Goal: Task Accomplishment & Management: Manage account settings

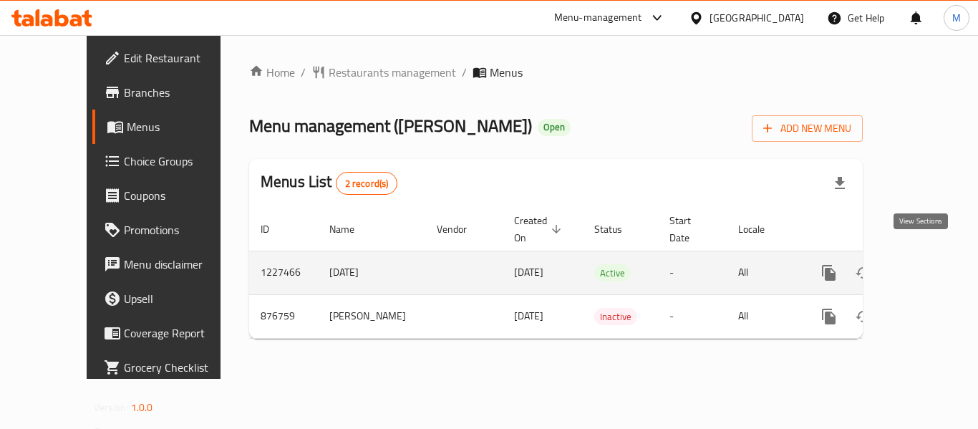
click at [928, 264] on icon "enhanced table" at bounding box center [932, 272] width 17 height 17
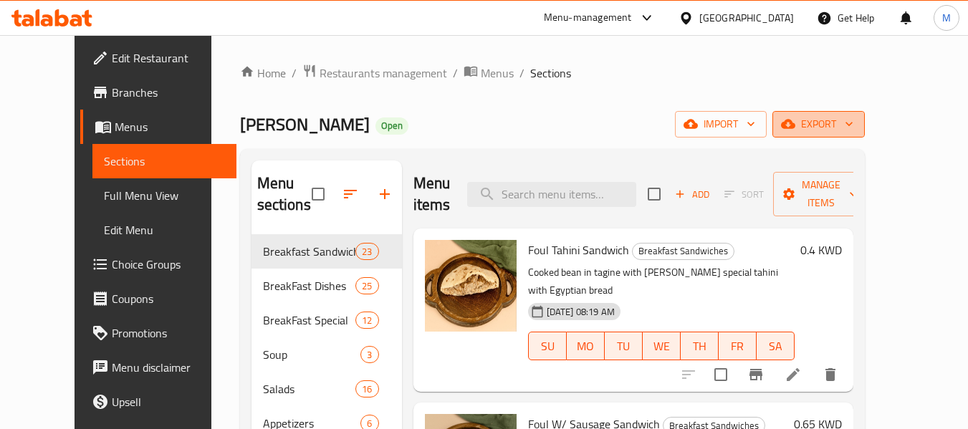
click at [853, 116] on span "export" at bounding box center [818, 124] width 69 height 18
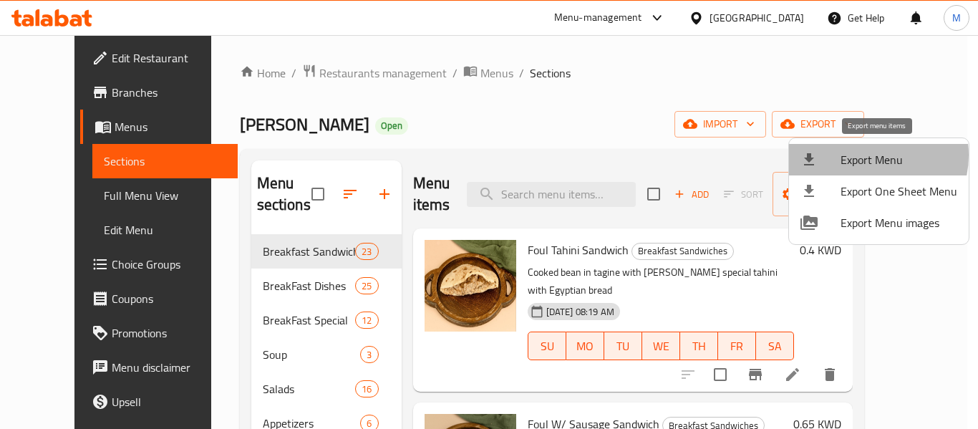
click at [866, 156] on span "Export Menu" at bounding box center [899, 159] width 117 height 17
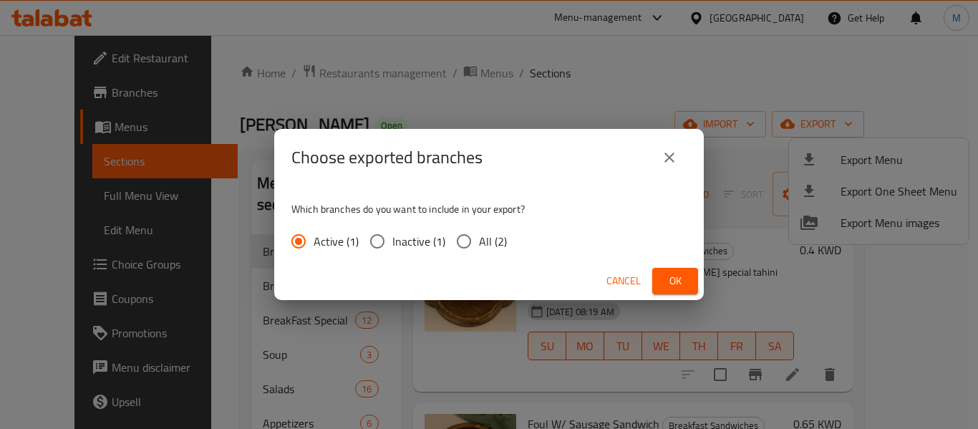
click at [473, 246] on input "All (2)" at bounding box center [464, 241] width 30 height 30
radio input "true"
click at [677, 282] on span "Ok" at bounding box center [675, 281] width 23 height 18
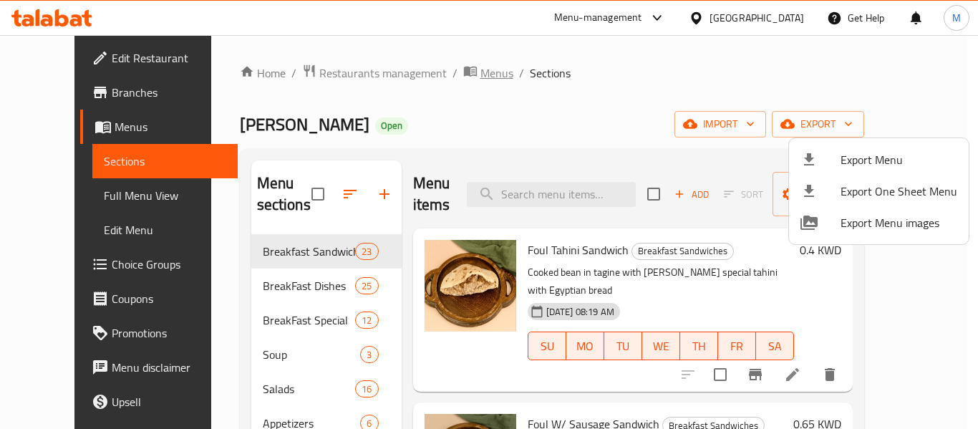
click at [450, 72] on div at bounding box center [489, 214] width 978 height 429
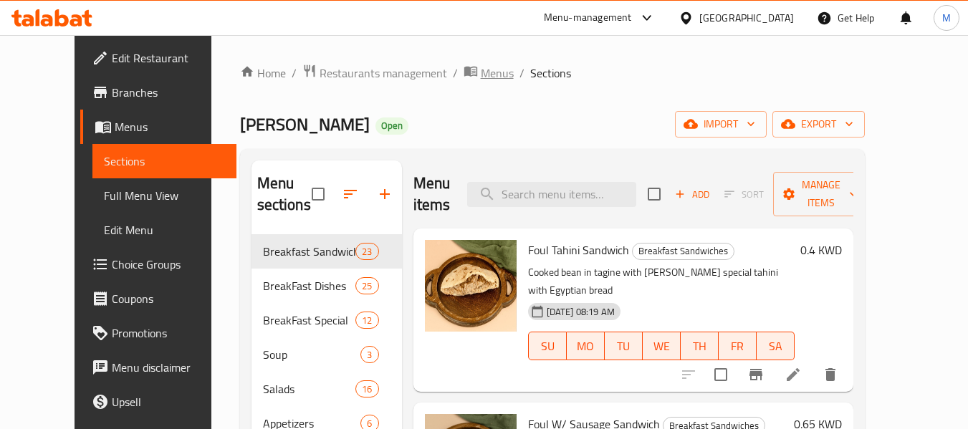
click at [481, 72] on span "Menus" at bounding box center [497, 72] width 33 height 17
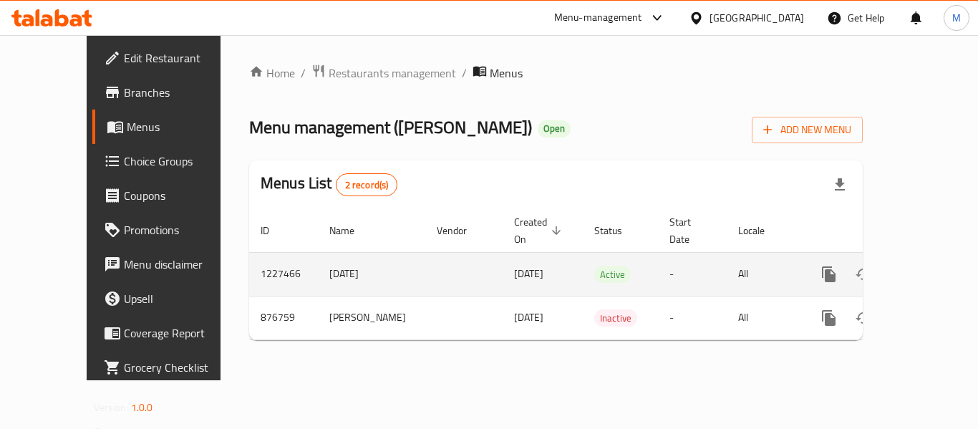
click at [931, 257] on link "enhanced table" at bounding box center [932, 274] width 34 height 34
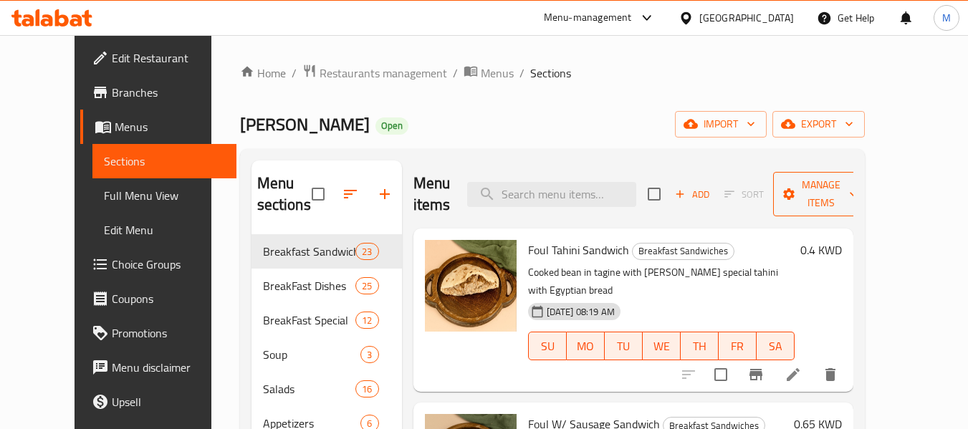
click at [860, 197] on icon "button" at bounding box center [853, 194] width 14 height 14
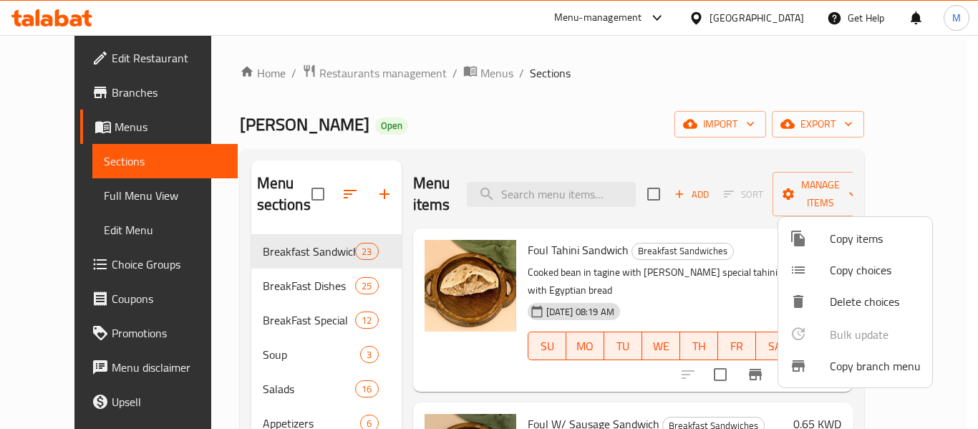
click at [905, 372] on span "Copy branch menu" at bounding box center [875, 365] width 91 height 17
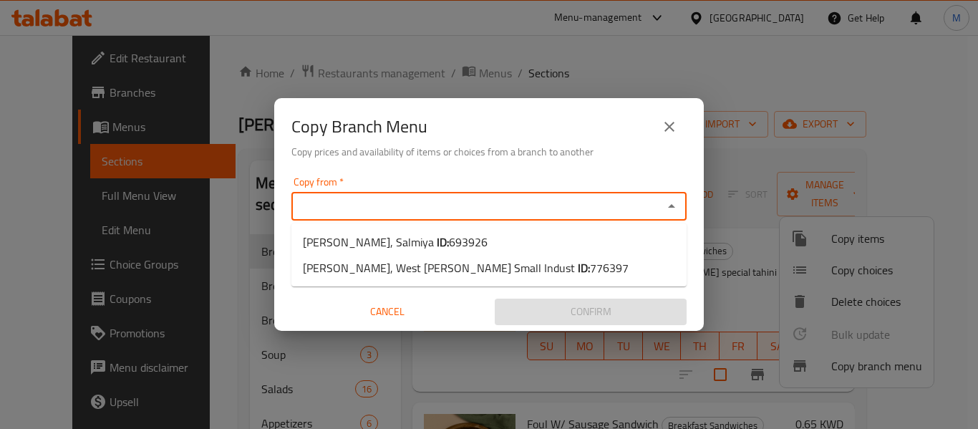
click at [376, 209] on input "Copy from   *" at bounding box center [477, 206] width 363 height 20
click at [449, 238] on span "693926" at bounding box center [468, 241] width 39 height 21
type input "[PERSON_NAME], Salmiya"
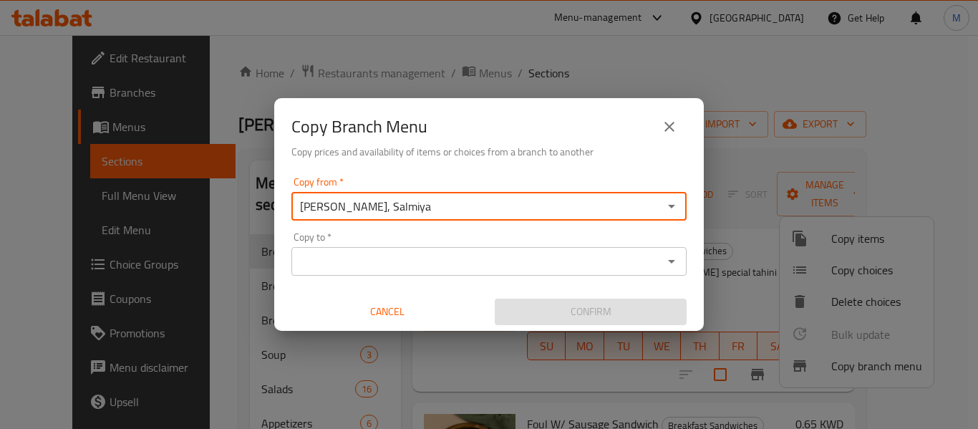
click at [514, 237] on div "Copy to   * Copy to *" at bounding box center [489, 254] width 395 height 44
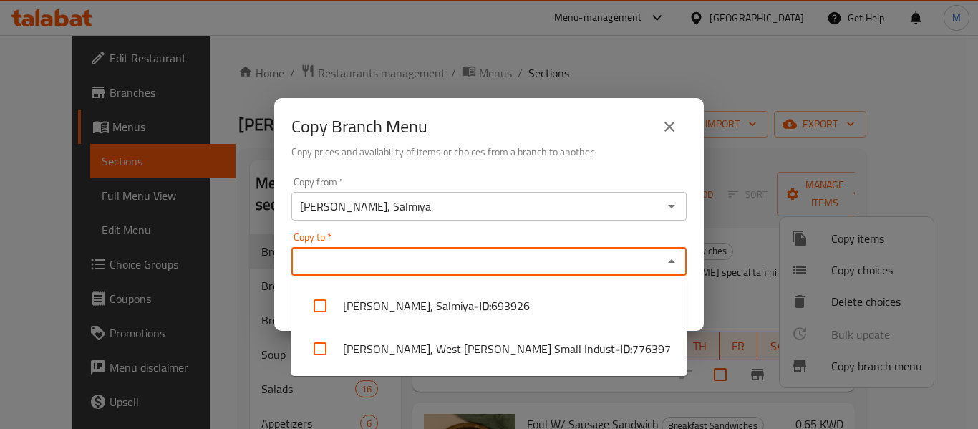
click at [486, 264] on input "Copy to   *" at bounding box center [477, 261] width 363 height 20
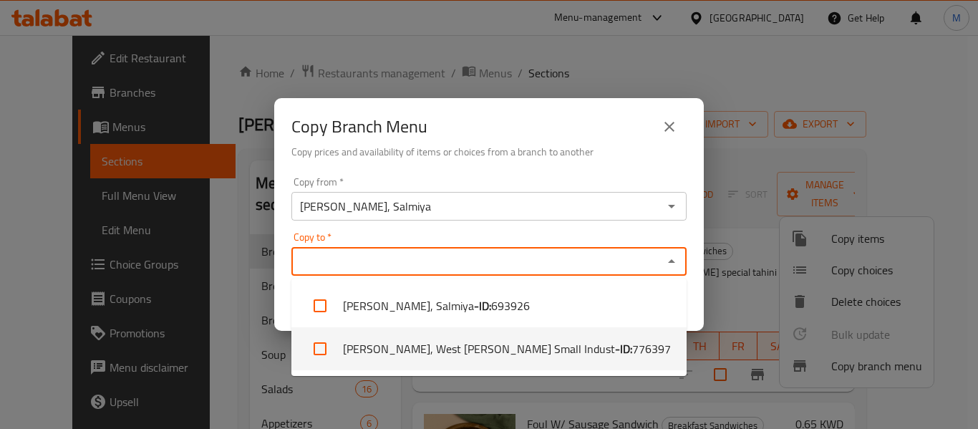
click at [527, 344] on li "[PERSON_NAME], West [PERSON_NAME] Small Indust - ID: 776397" at bounding box center [489, 348] width 395 height 43
checkbox input "true"
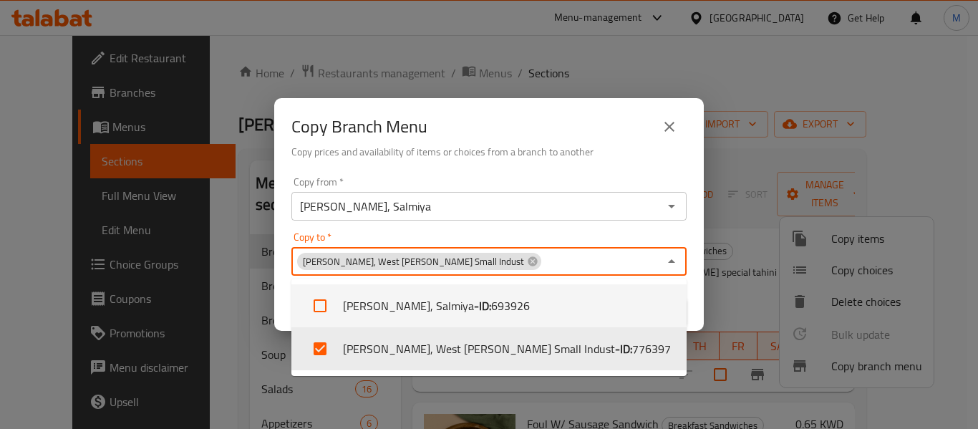
click at [405, 226] on div "Copy from   * [PERSON_NAME], [PERSON_NAME] from * Copy to   * [PERSON_NAME], We…" at bounding box center [489, 251] width 430 height 160
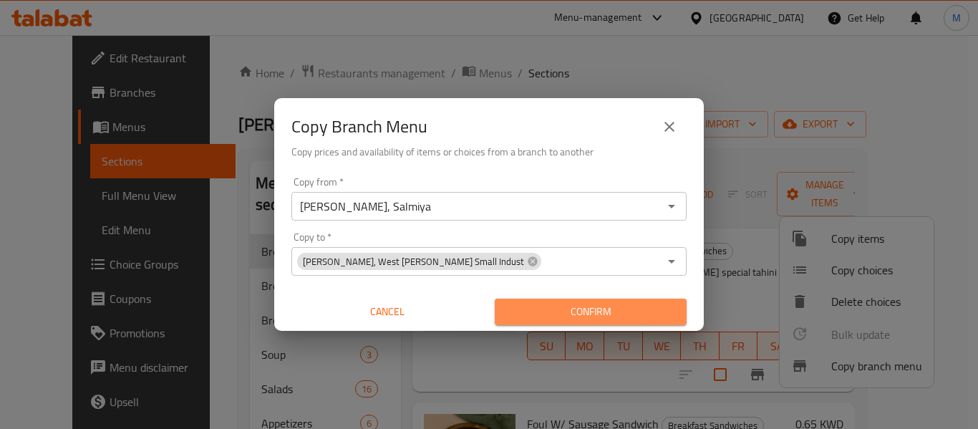
click at [573, 309] on span "Confirm" at bounding box center [590, 312] width 169 height 18
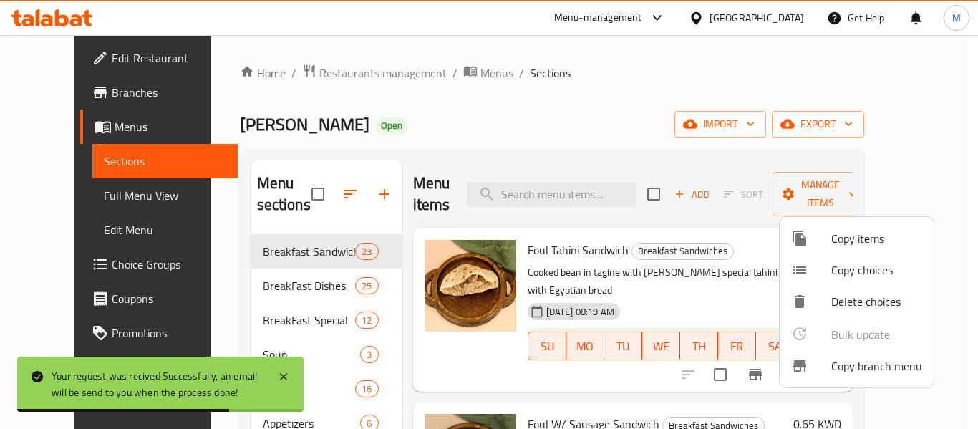
click at [457, 126] on div at bounding box center [489, 214] width 978 height 429
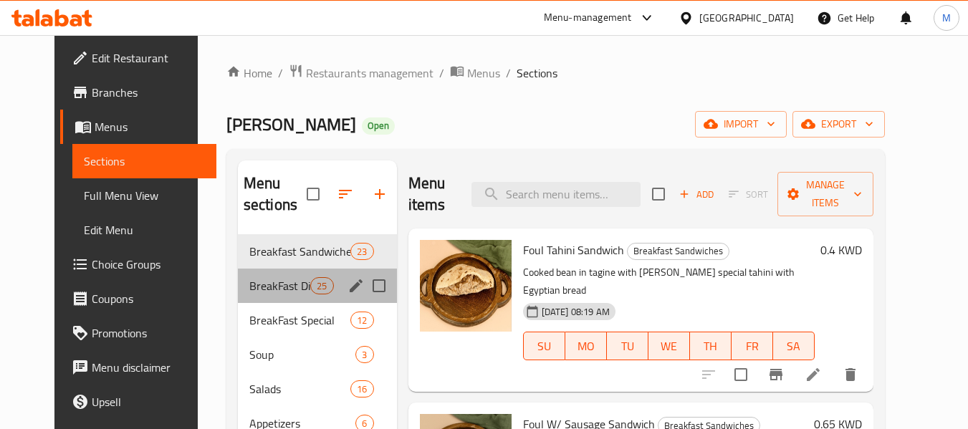
click at [284, 296] on div "BreakFast Dishes 25" at bounding box center [317, 286] width 159 height 34
click at [289, 325] on span "BreakFast Special" at bounding box center [299, 320] width 101 height 17
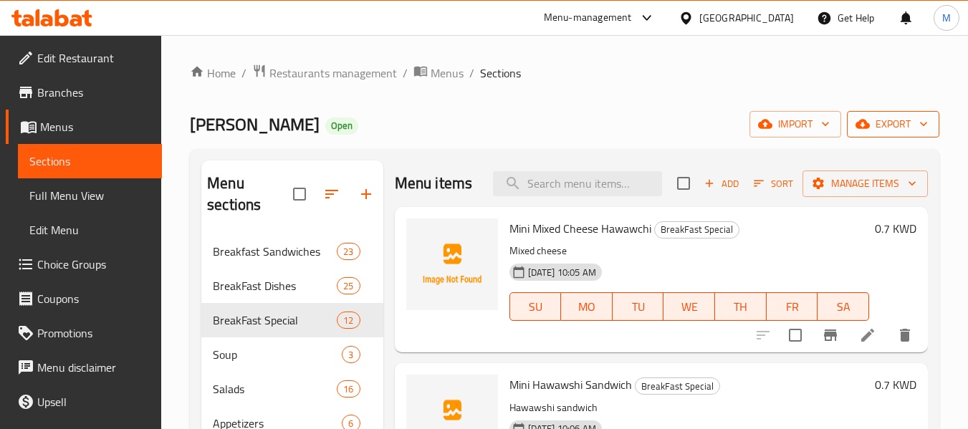
click at [918, 130] on icon "button" at bounding box center [923, 124] width 14 height 14
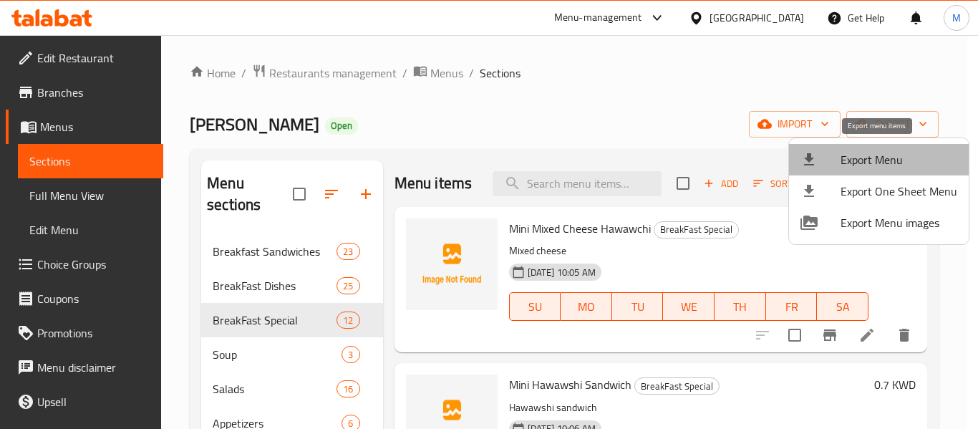
click at [906, 160] on span "Export Menu" at bounding box center [899, 159] width 117 height 17
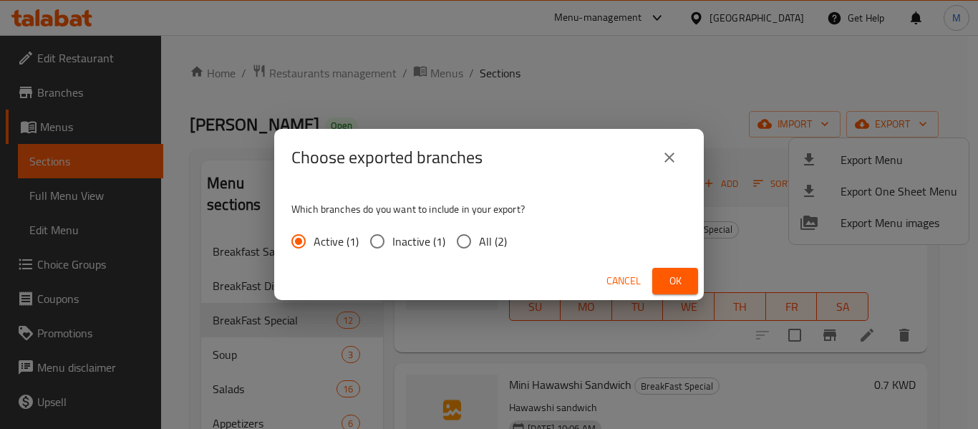
click at [479, 246] on span "All (2)" at bounding box center [493, 241] width 28 height 17
click at [479, 246] on input "All (2)" at bounding box center [464, 241] width 30 height 30
radio input "true"
click at [678, 289] on span "Ok" at bounding box center [675, 281] width 23 height 18
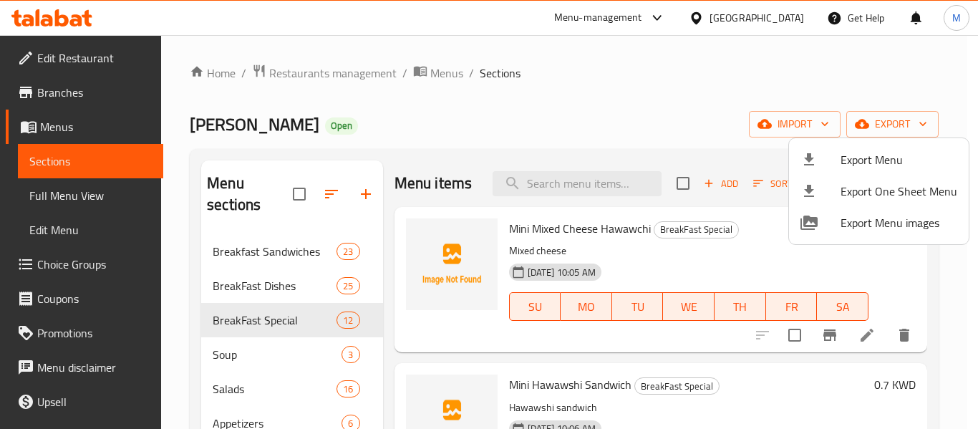
click at [415, 133] on div at bounding box center [489, 214] width 978 height 429
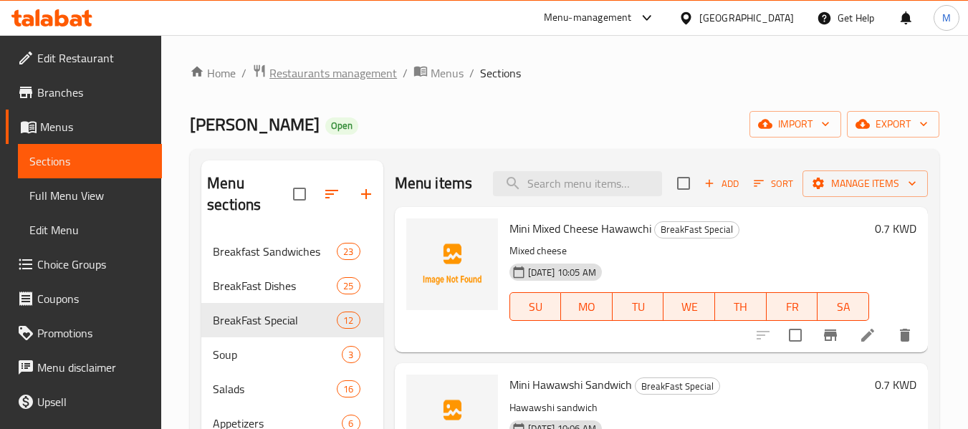
click at [323, 69] on span "Restaurants management" at bounding box center [333, 72] width 128 height 17
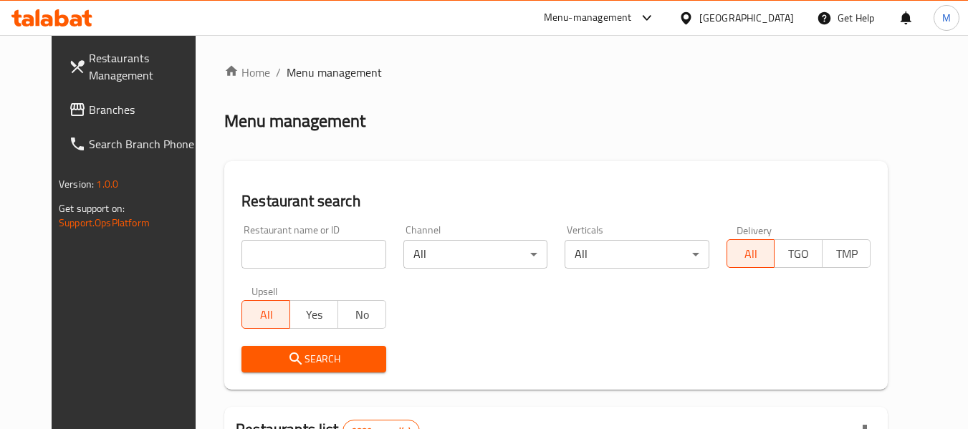
click at [764, 23] on div "[GEOGRAPHIC_DATA]" at bounding box center [746, 18] width 95 height 16
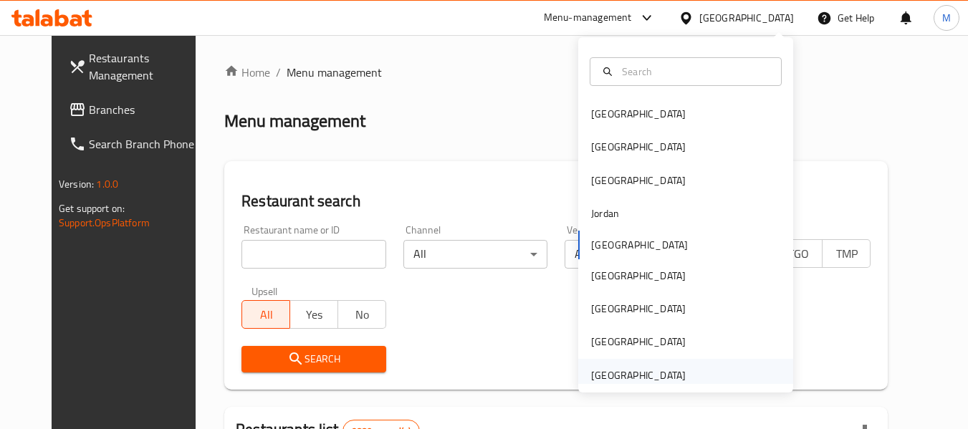
click at [670, 372] on div "[GEOGRAPHIC_DATA]" at bounding box center [638, 375] width 95 height 16
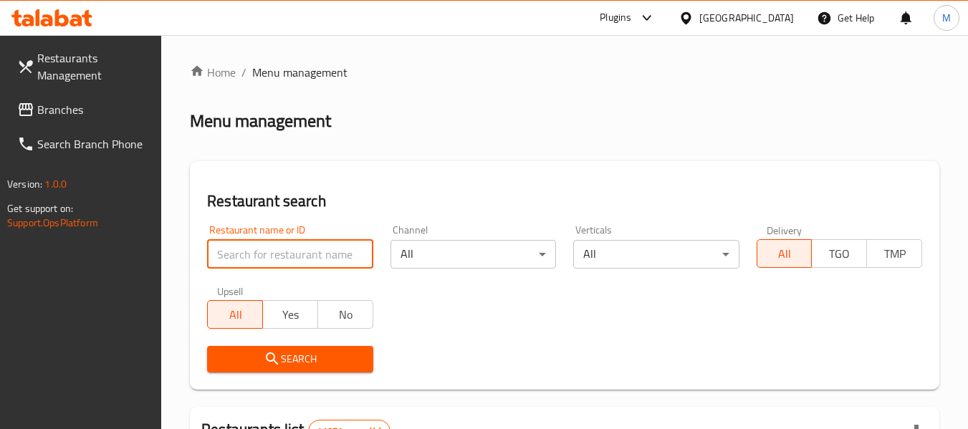
click at [265, 266] on input "search" at bounding box center [289, 254] width 165 height 29
paste input "The Great Eagle Restaurant"
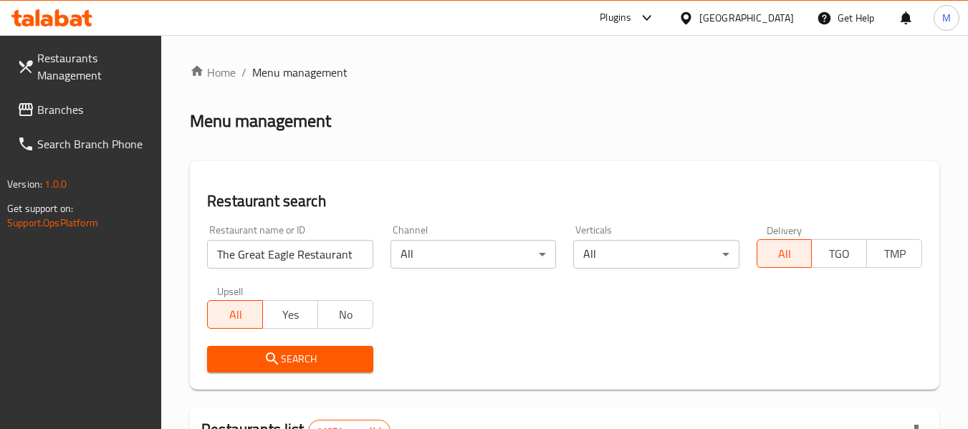
click at [279, 366] on icon "submit" at bounding box center [272, 358] width 17 height 17
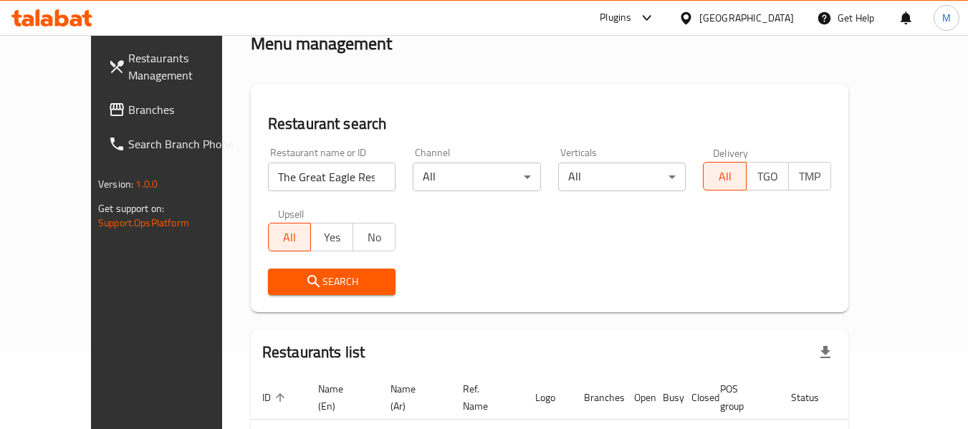
scroll to position [156, 0]
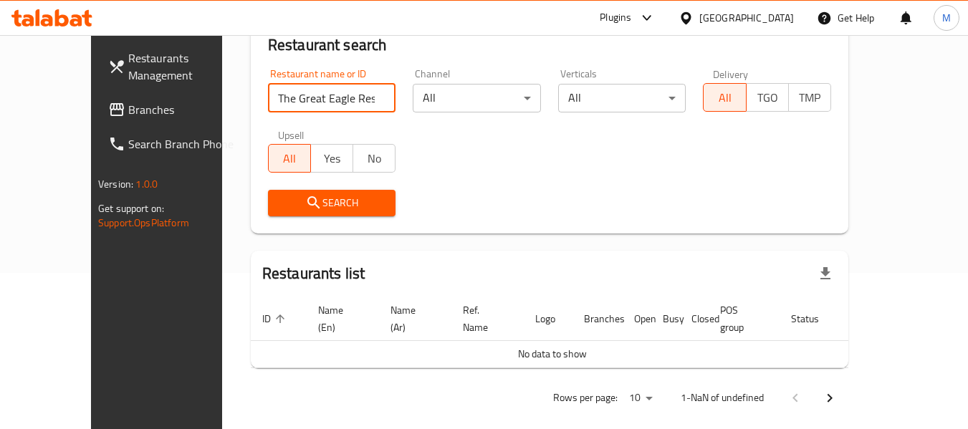
drag, startPoint x: 317, startPoint y: 95, endPoint x: 410, endPoint y: 125, distance: 97.2
click at [410, 125] on div "Restaurant name or ID The Great Eagle Restaurant Restaurant name or ID Channel …" at bounding box center [549, 142] width 580 height 165
type input "The Great Eagle Rest"
click button "Search" at bounding box center [332, 203] width 128 height 27
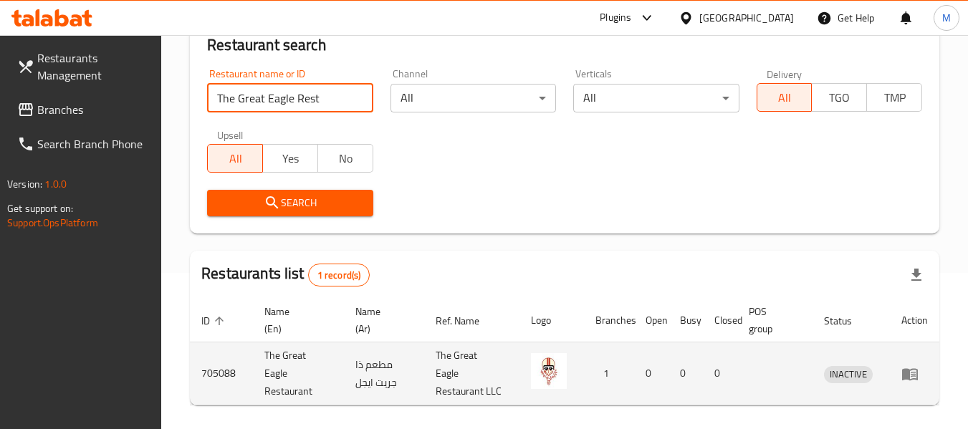
click at [917, 375] on icon "enhanced table" at bounding box center [910, 374] width 16 height 12
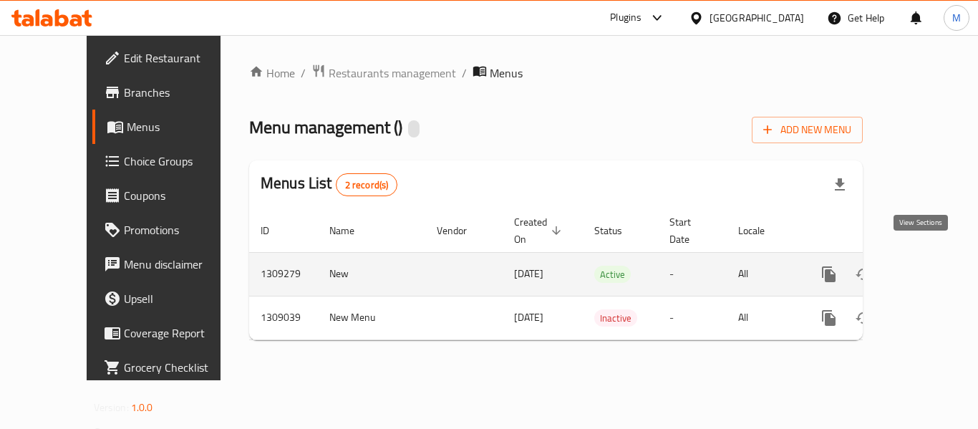
click at [924, 266] on icon "enhanced table" at bounding box center [932, 274] width 17 height 17
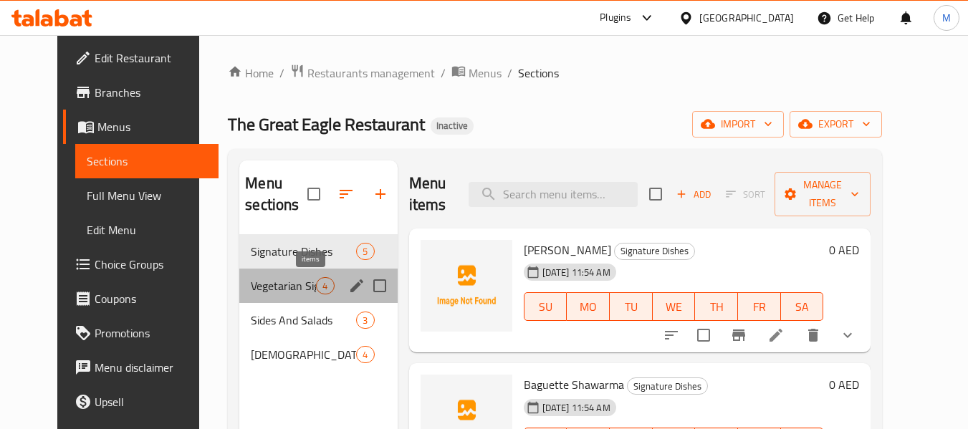
click at [317, 288] on span "4" at bounding box center [325, 286] width 16 height 14
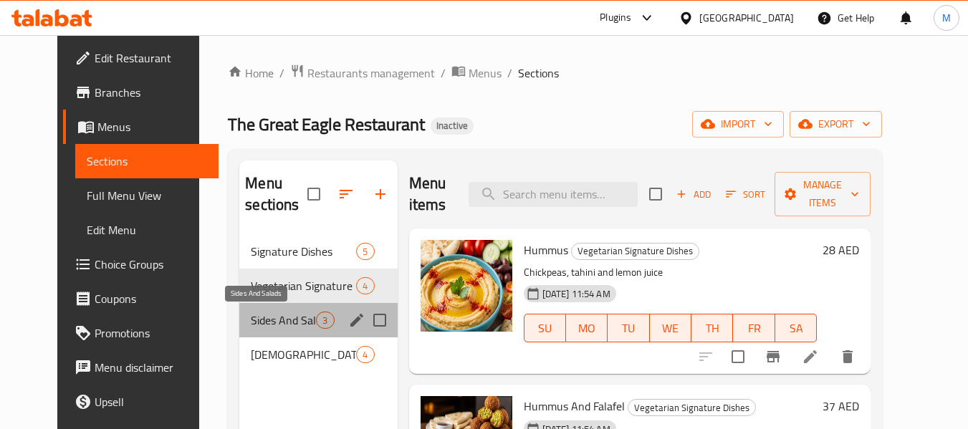
click at [265, 322] on span "Sides And Salads" at bounding box center [283, 320] width 65 height 17
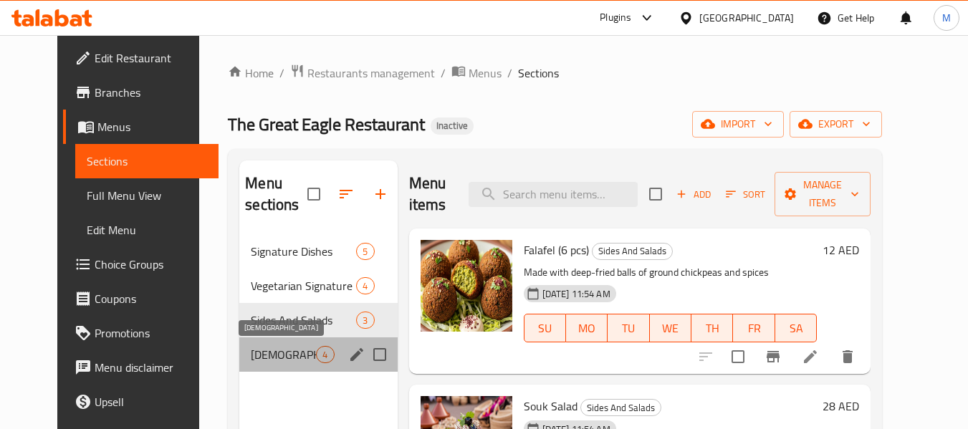
click at [251, 352] on span "[DEMOGRAPHIC_DATA]" at bounding box center [283, 354] width 65 height 17
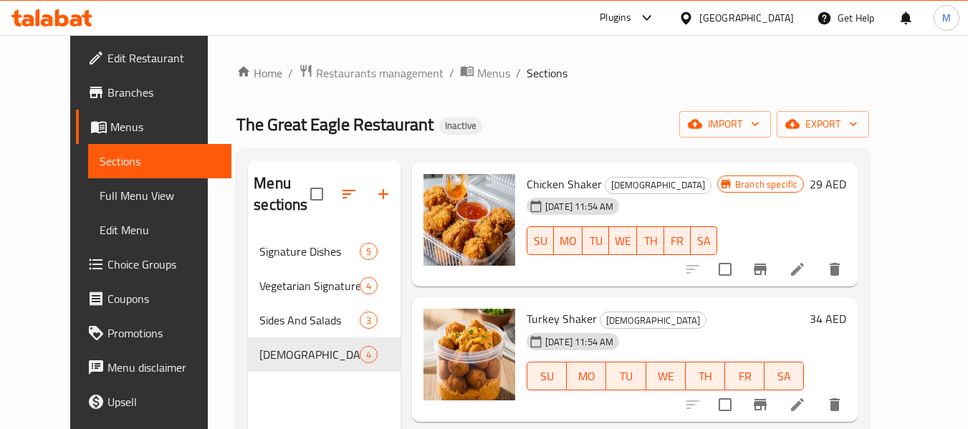
scroll to position [168, 0]
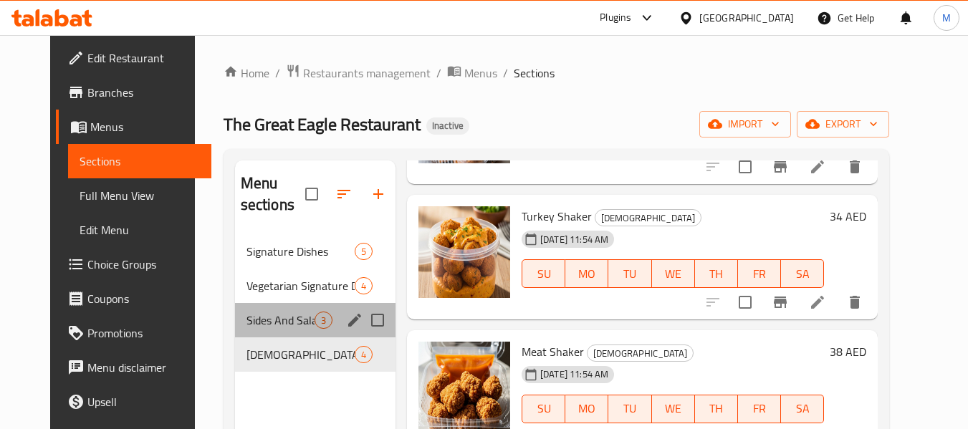
click at [307, 307] on div "Sides And Salads 3" at bounding box center [315, 320] width 160 height 34
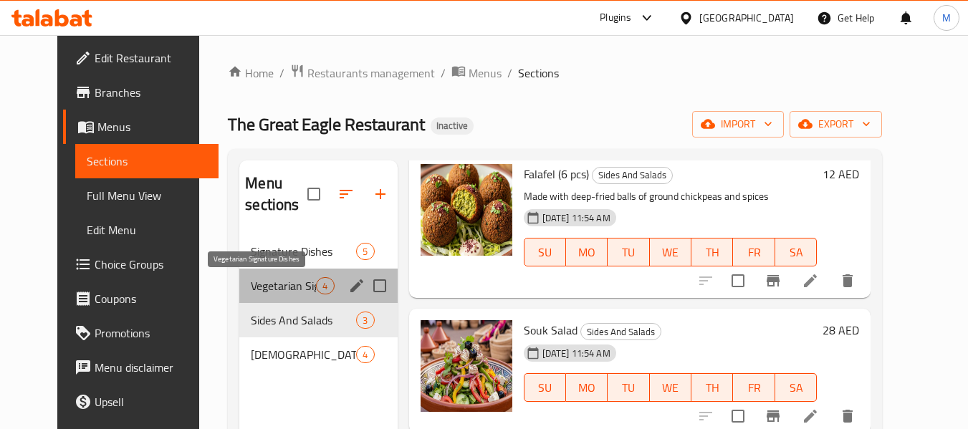
click at [290, 282] on span "Vegetarian Signature Dishes" at bounding box center [283, 285] width 65 height 17
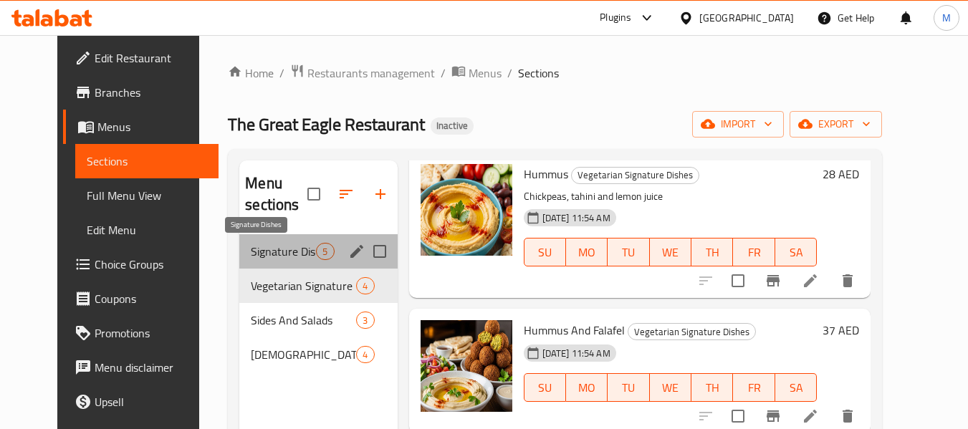
click at [282, 244] on span "Signature Dishes" at bounding box center [283, 251] width 65 height 17
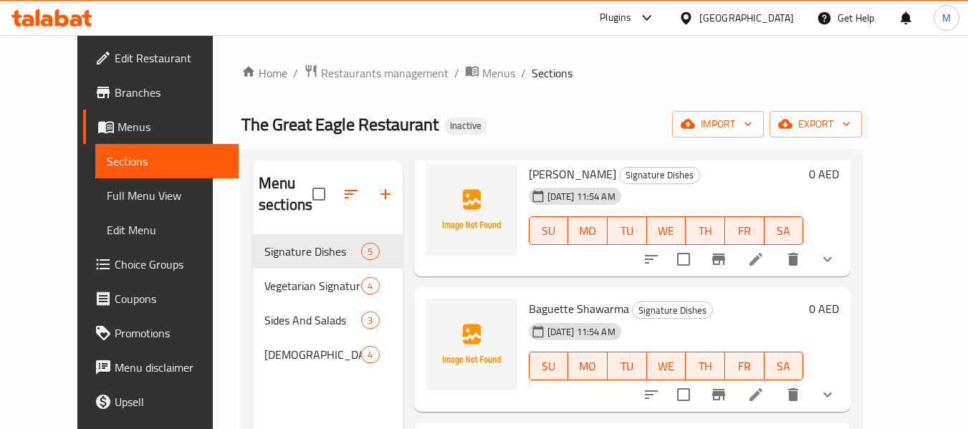
scroll to position [325, 0]
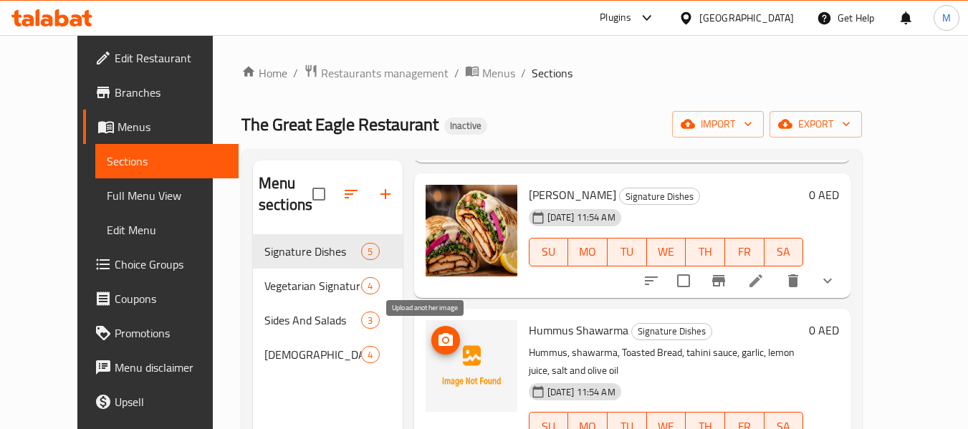
click at [438, 339] on icon "upload picture" at bounding box center [445, 339] width 14 height 13
drag, startPoint x: 603, startPoint y: 353, endPoint x: 638, endPoint y: 353, distance: 34.4
click at [638, 353] on p "Hummus, shawarma, Toasted Bread, tahini sauce, garlic, lemon juice, salt and ol…" at bounding box center [666, 362] width 275 height 36
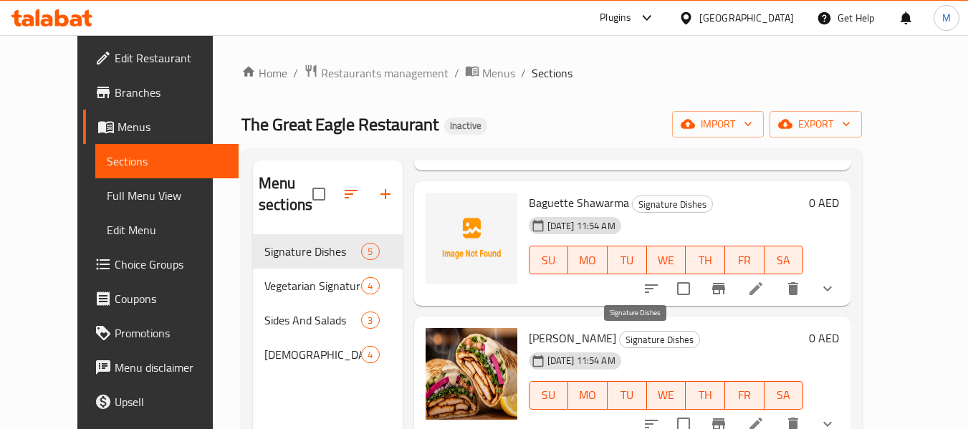
scroll to position [0, 0]
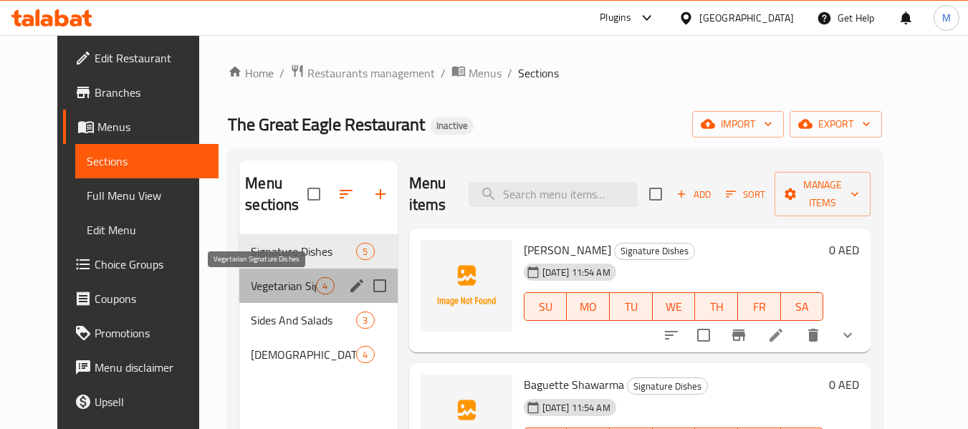
click at [251, 277] on span "Vegetarian Signature Dishes" at bounding box center [283, 285] width 65 height 17
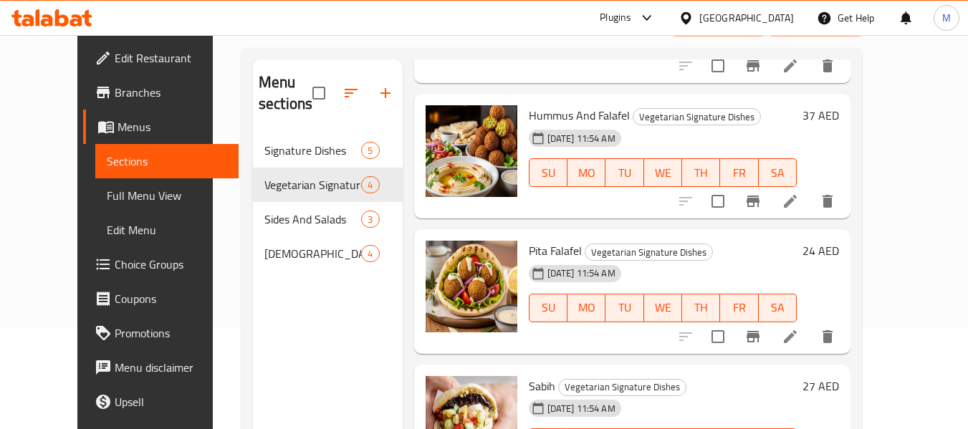
scroll to position [201, 0]
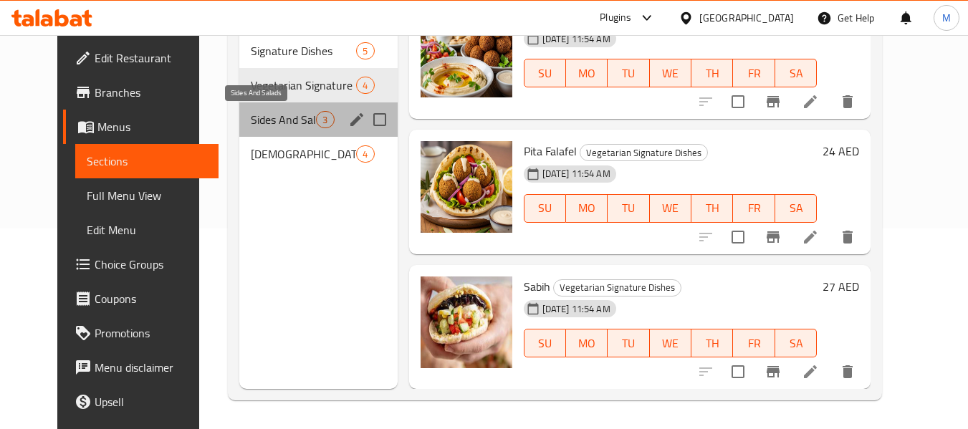
click at [288, 119] on span "Sides And Salads" at bounding box center [283, 119] width 65 height 17
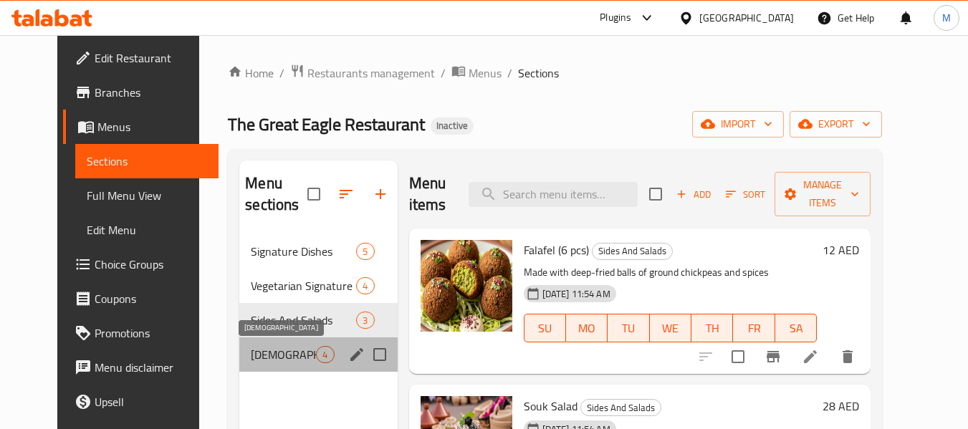
click at [260, 350] on span "[DEMOGRAPHIC_DATA]" at bounding box center [283, 354] width 65 height 17
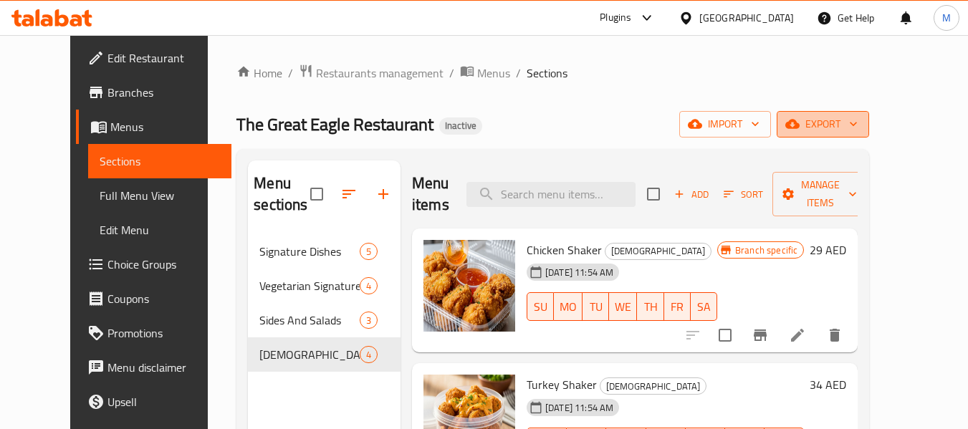
click at [857, 130] on span "export" at bounding box center [822, 124] width 69 height 18
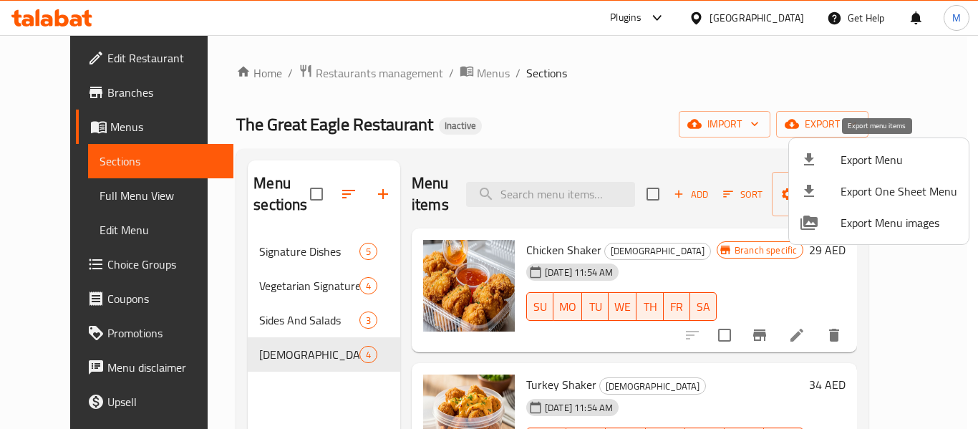
click at [872, 162] on span "Export Menu" at bounding box center [899, 159] width 117 height 17
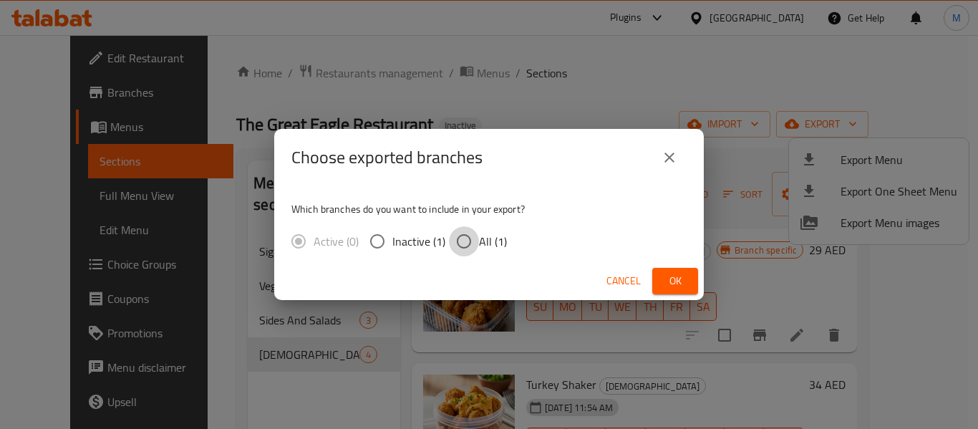
click at [473, 241] on input "All (1)" at bounding box center [464, 241] width 30 height 30
radio input "true"
click at [674, 278] on span "Ok" at bounding box center [675, 281] width 23 height 18
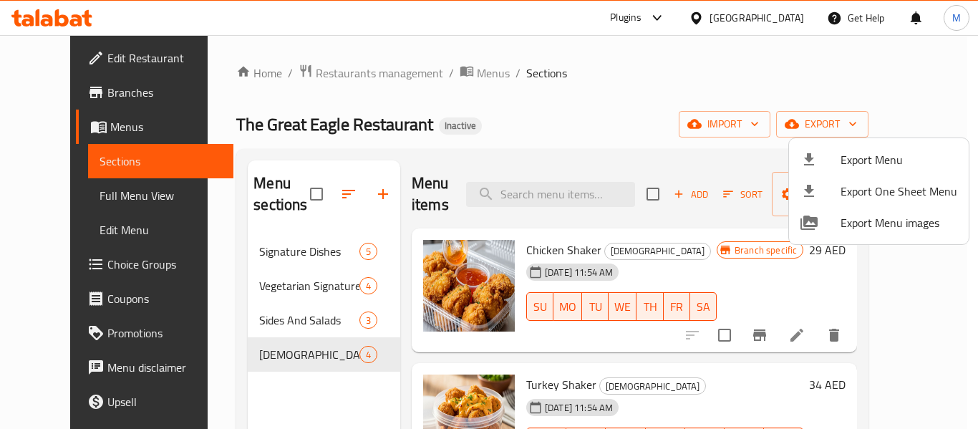
click at [290, 238] on div at bounding box center [489, 214] width 978 height 429
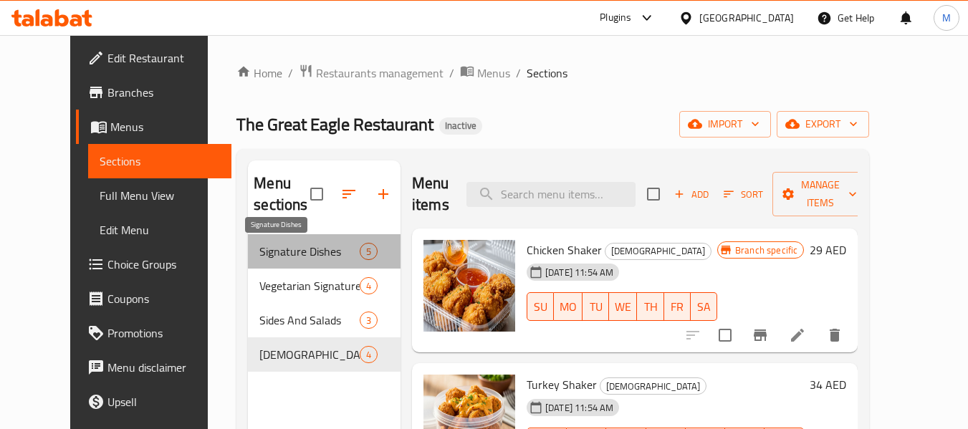
click at [289, 254] on span "Signature Dishes" at bounding box center [309, 251] width 100 height 17
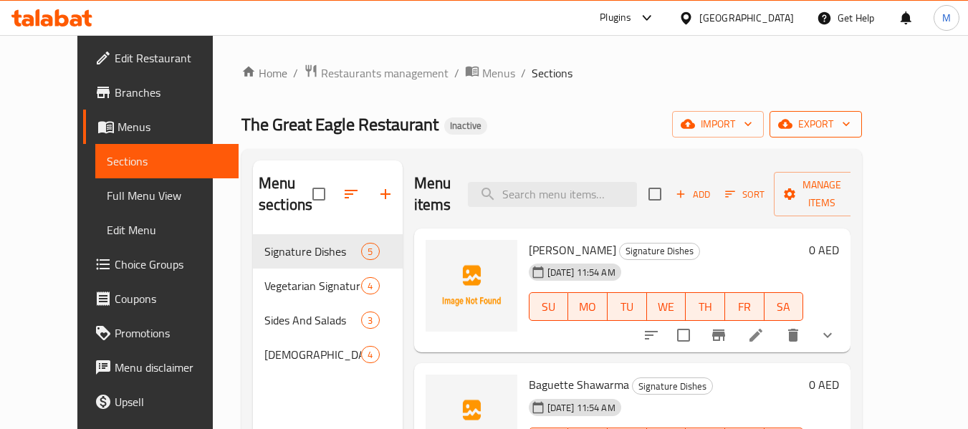
click at [850, 121] on span "export" at bounding box center [815, 124] width 69 height 18
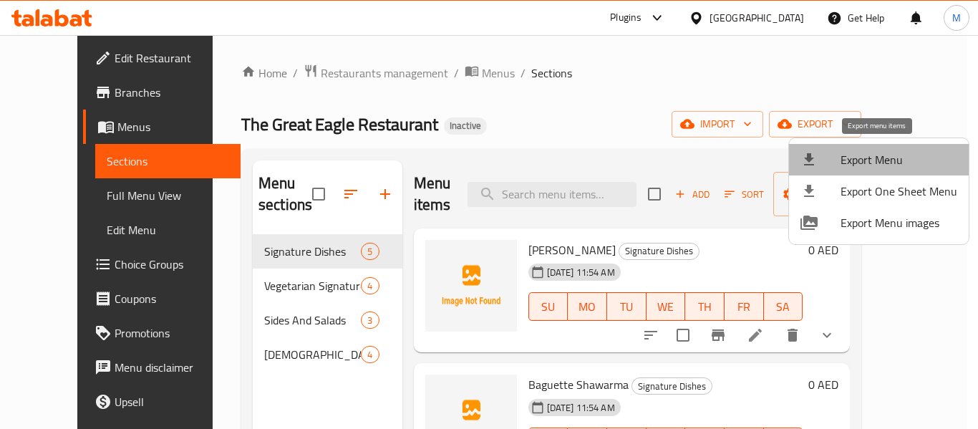
click at [881, 157] on span "Export Menu" at bounding box center [899, 159] width 117 height 17
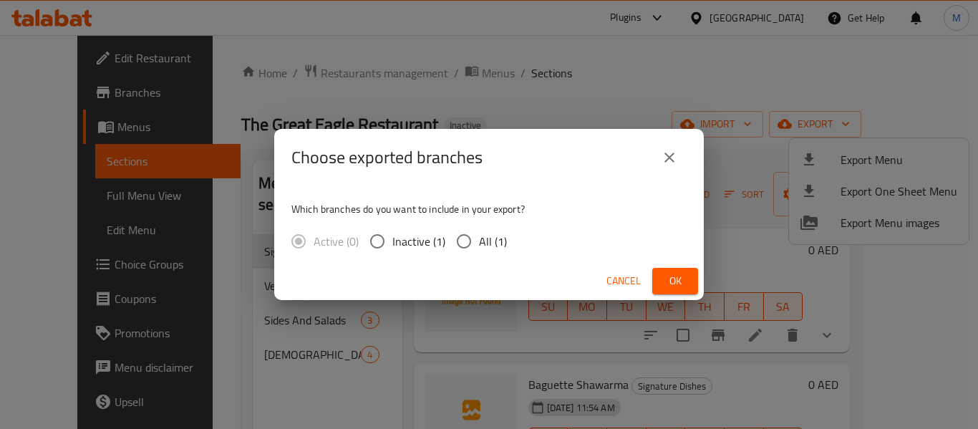
click at [620, 277] on span "Cancel" at bounding box center [624, 281] width 34 height 18
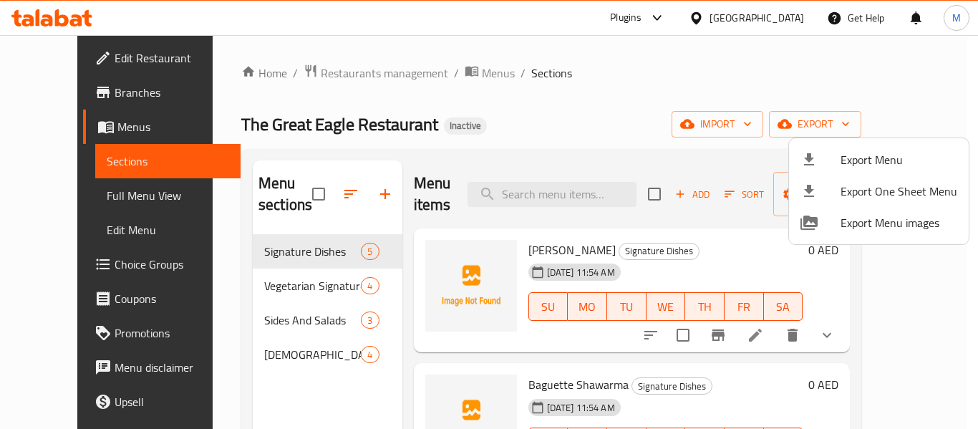
click at [558, 116] on div at bounding box center [489, 214] width 978 height 429
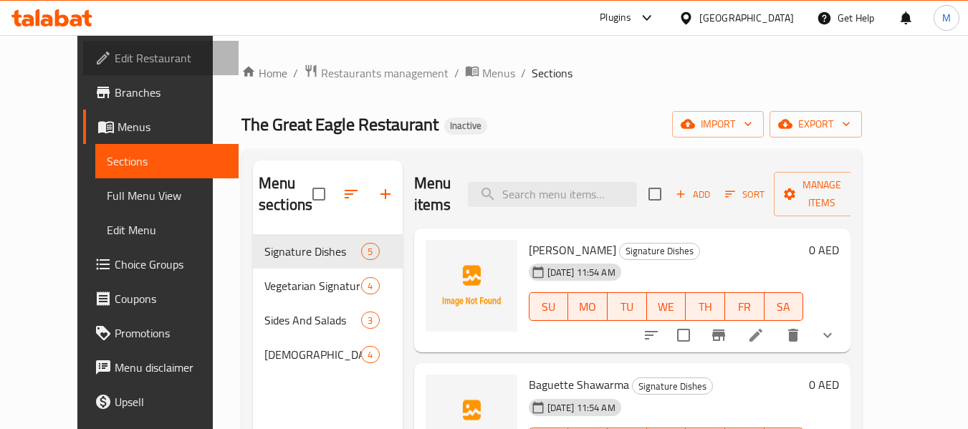
click at [115, 58] on span "Edit Restaurant" at bounding box center [171, 57] width 113 height 17
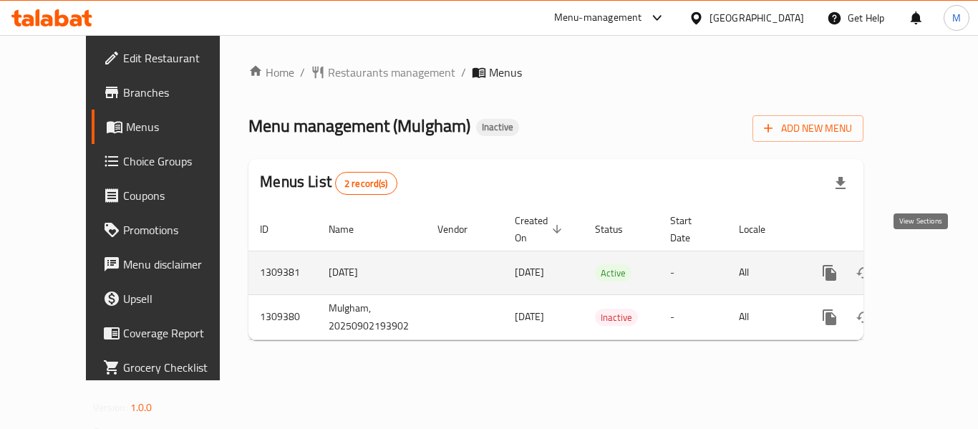
click at [927, 266] on icon "enhanced table" at bounding box center [933, 272] width 13 height 13
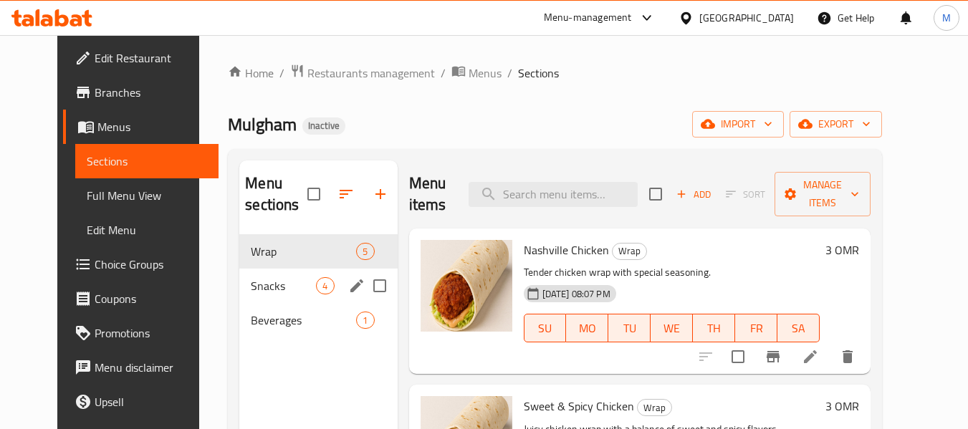
click at [304, 293] on div "Snacks 4" at bounding box center [318, 286] width 158 height 34
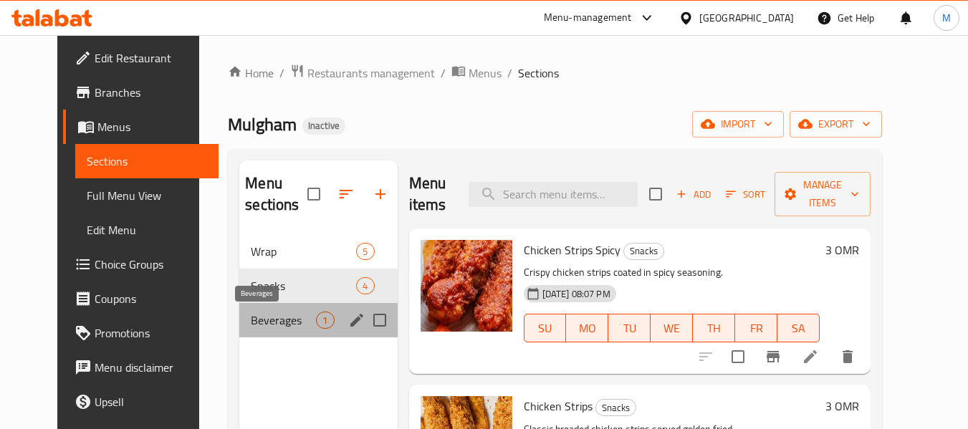
click at [273, 322] on span "Beverages" at bounding box center [283, 320] width 65 height 17
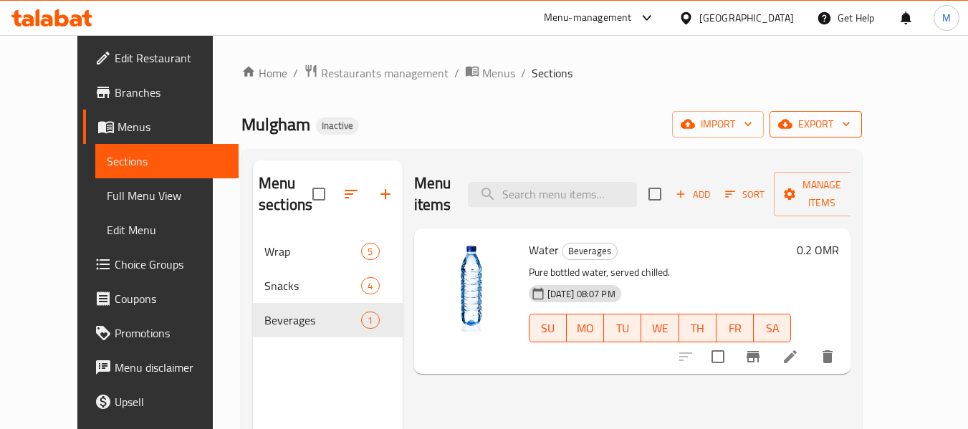
click at [862, 137] on button "export" at bounding box center [815, 124] width 92 height 27
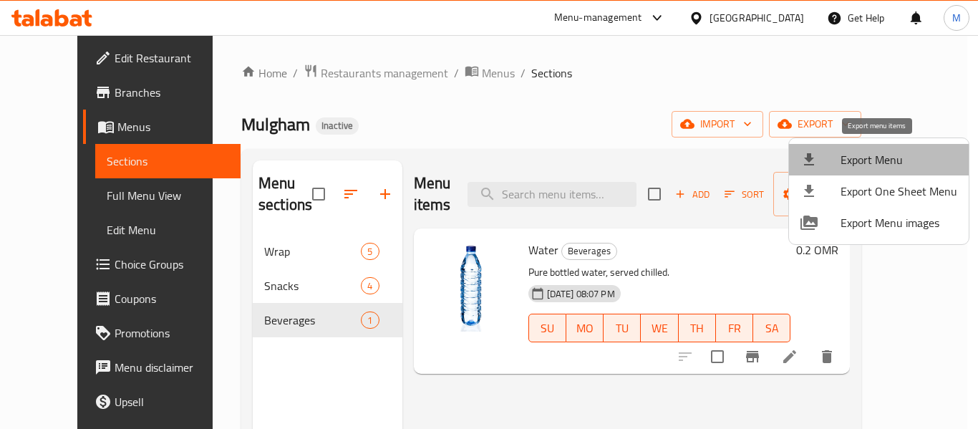
click at [894, 163] on span "Export Menu" at bounding box center [899, 159] width 117 height 17
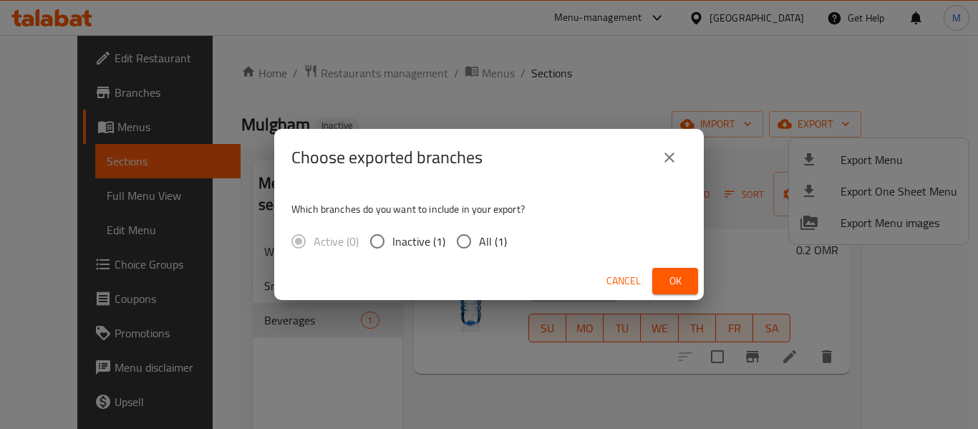
click at [519, 234] on div "Which branches do you want to include in your export? Active (0) Inactive (1) A…" at bounding box center [489, 224] width 430 height 76
click at [471, 245] on input "All (1)" at bounding box center [464, 241] width 30 height 30
radio input "true"
click at [658, 280] on button "Ok" at bounding box center [676, 281] width 46 height 27
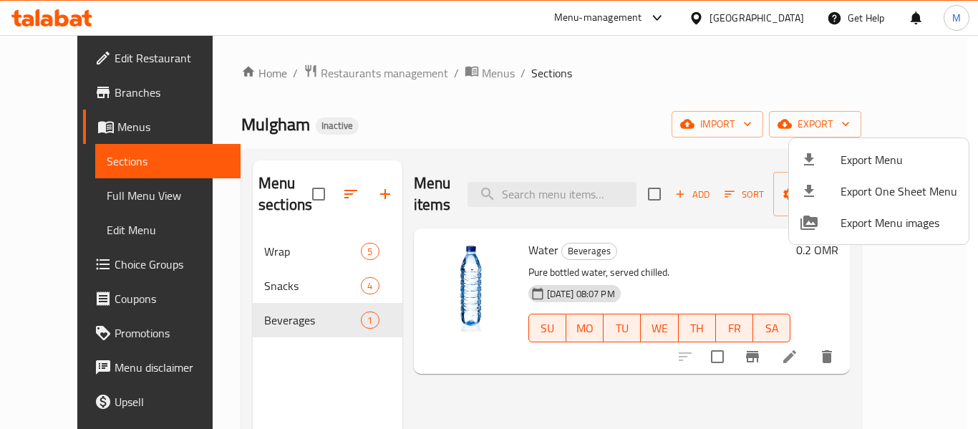
click at [771, 18] on div at bounding box center [489, 214] width 978 height 429
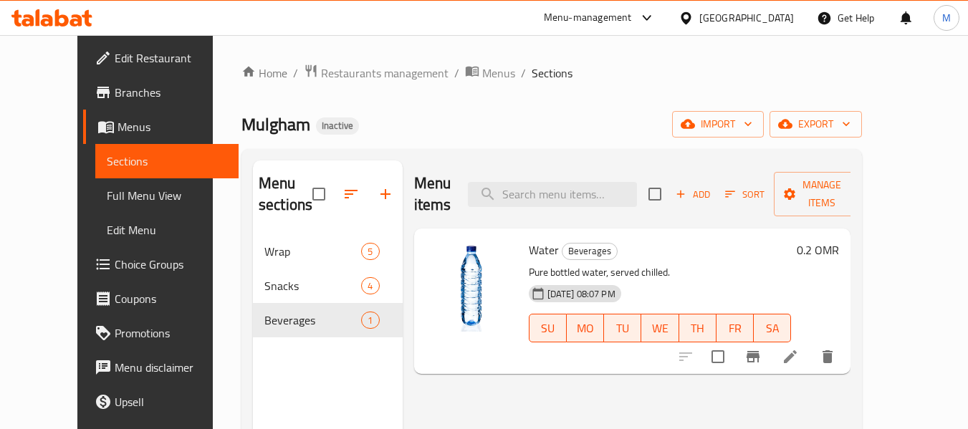
click at [693, 18] on icon at bounding box center [685, 18] width 15 height 15
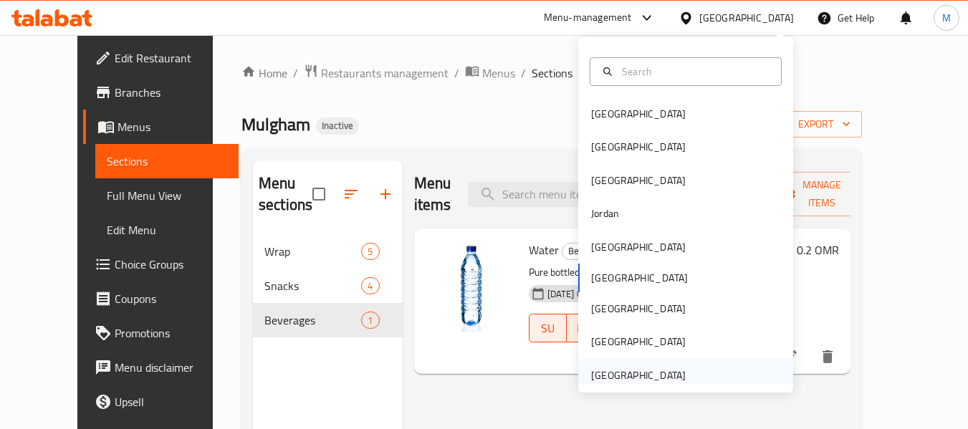
click at [670, 383] on div "[GEOGRAPHIC_DATA]" at bounding box center [638, 375] width 95 height 16
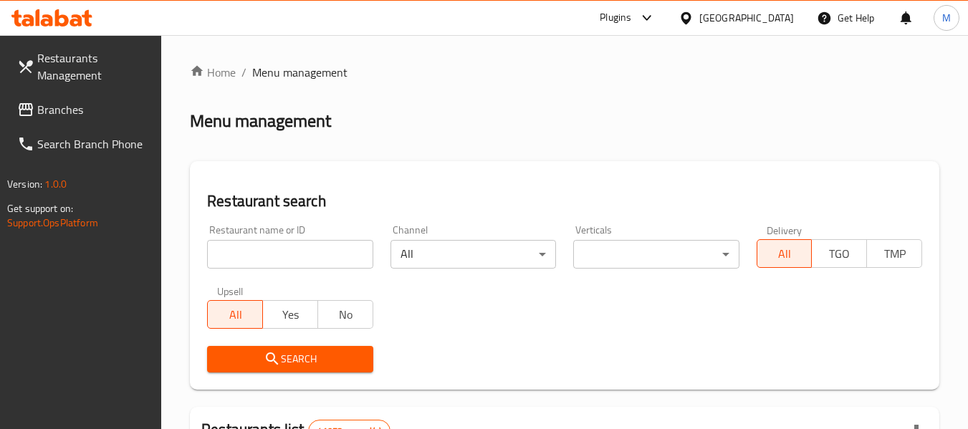
click at [261, 256] on input "search" at bounding box center [289, 254] width 165 height 29
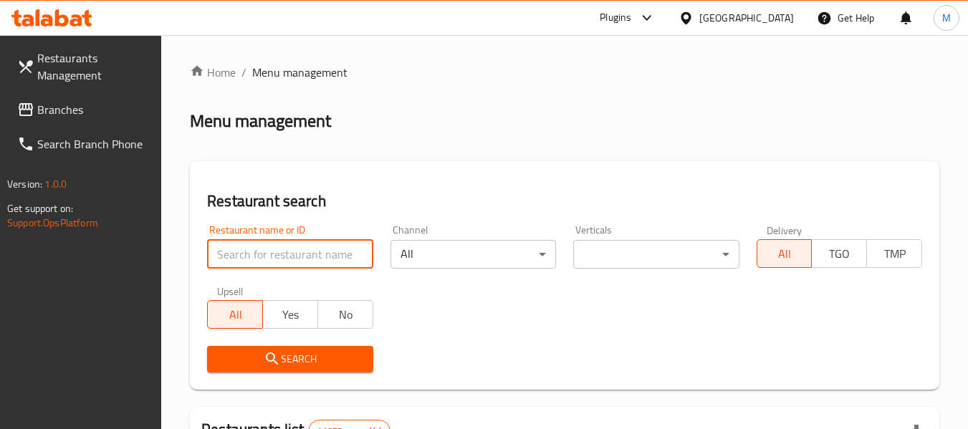
click at [260, 256] on input "search" at bounding box center [289, 254] width 165 height 29
paste input "TEAMS RESTAURANT"
type input "TEAMS RESTAURANT"
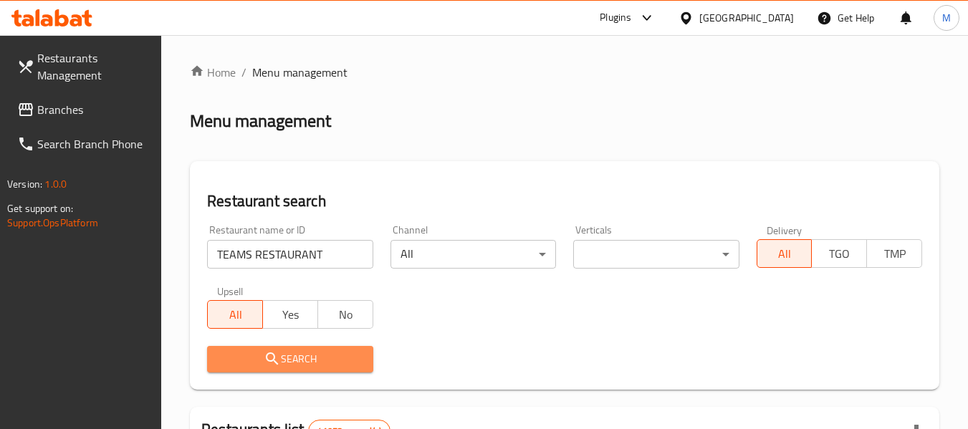
click at [277, 355] on icon "submit" at bounding box center [272, 358] width 17 height 17
click at [277, 355] on div at bounding box center [484, 214] width 968 height 429
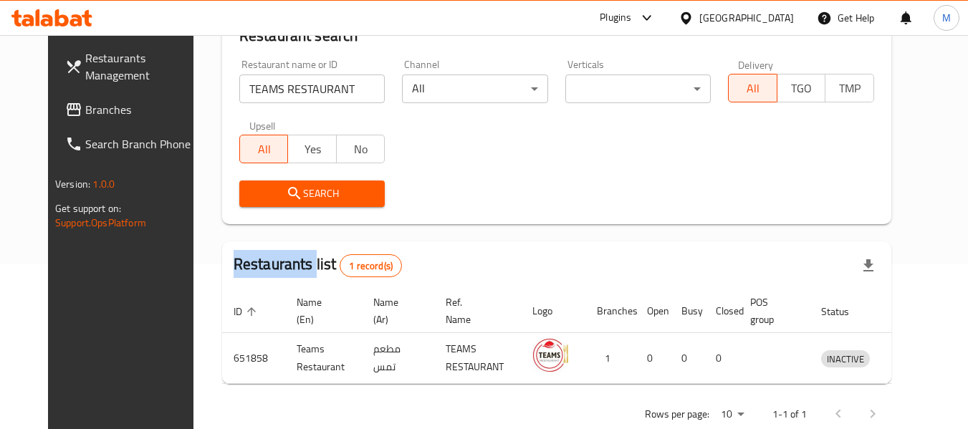
scroll to position [192, 0]
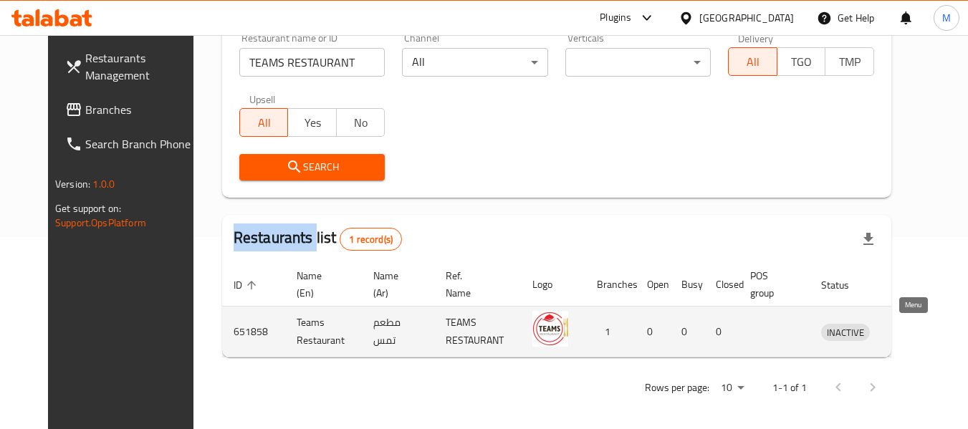
click at [915, 333] on icon "enhanced table" at bounding box center [906, 331] width 17 height 17
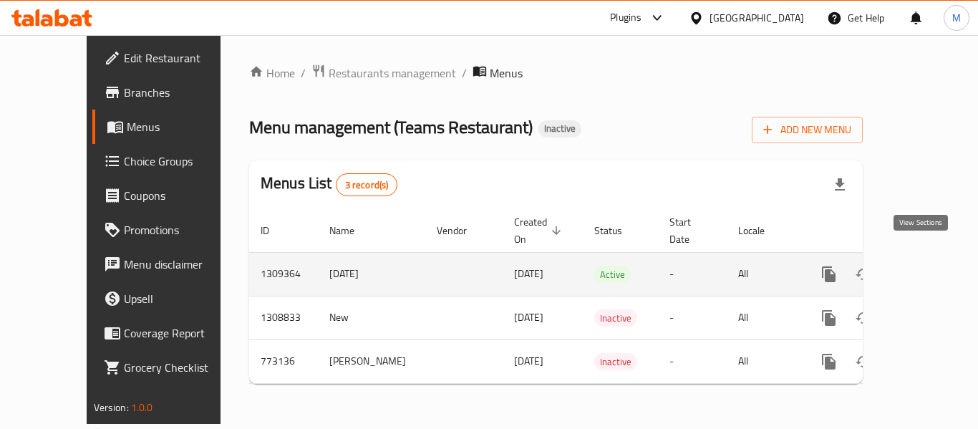
click at [925, 266] on icon "enhanced table" at bounding box center [932, 274] width 17 height 17
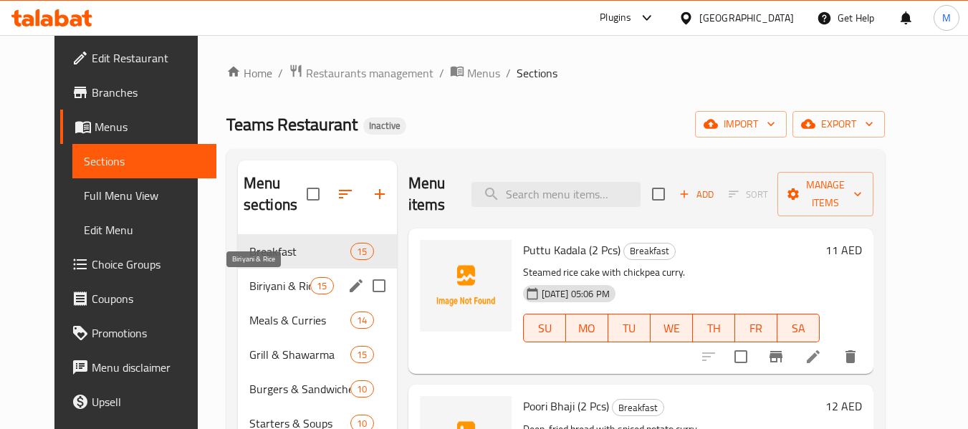
click at [258, 288] on span "Biriyani & Rice" at bounding box center [279, 285] width 61 height 17
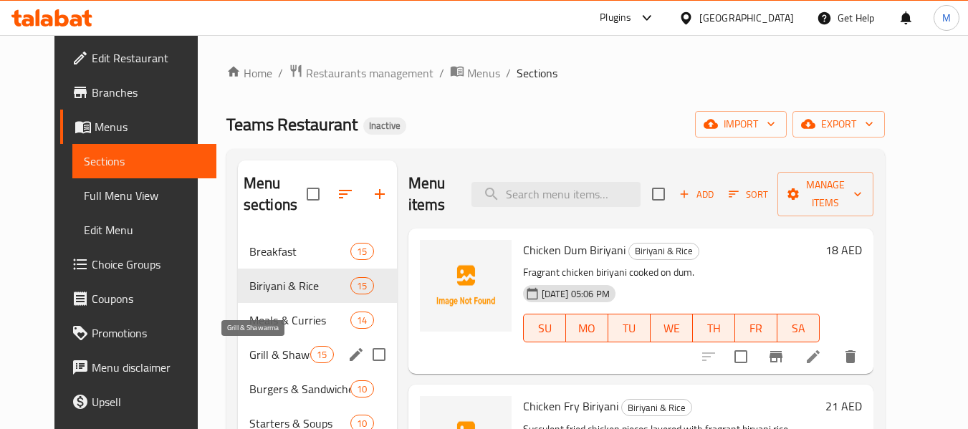
click at [287, 359] on span "Grill & Shawarma" at bounding box center [279, 354] width 61 height 17
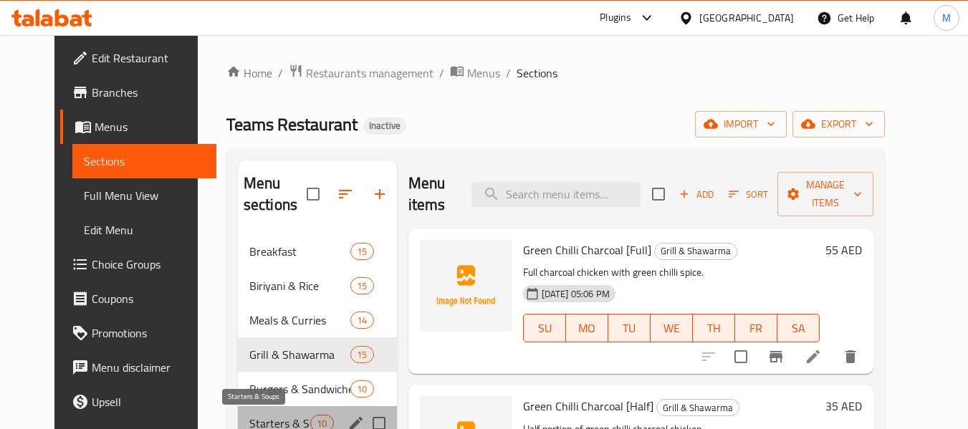
click at [287, 426] on span "Starters & Soups" at bounding box center [279, 423] width 61 height 17
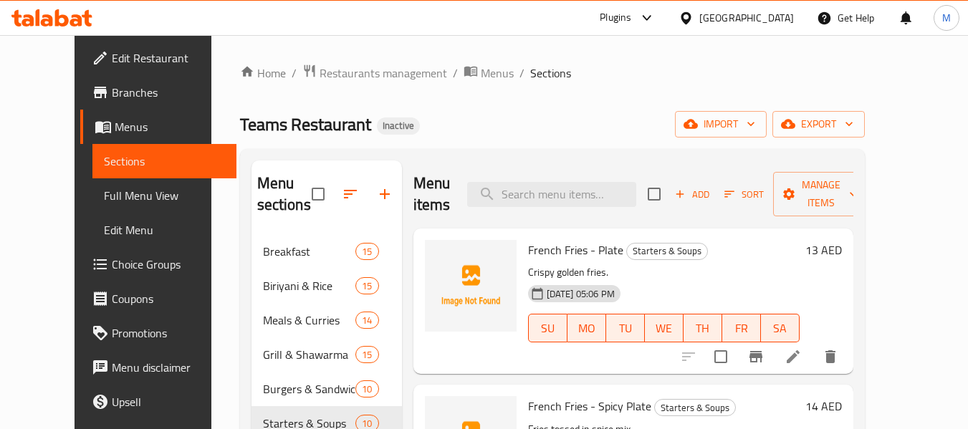
click at [348, 59] on div "Home / Restaurants management / Menus / Sections Teams Restaurant Inactive impo…" at bounding box center [552, 332] width 682 height 595
click at [352, 80] on span "Restaurants management" at bounding box center [383, 72] width 128 height 17
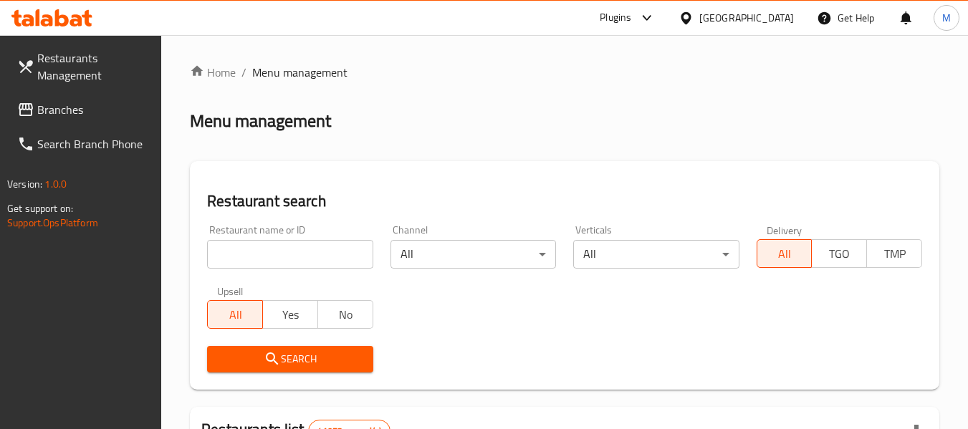
drag, startPoint x: 326, startPoint y: 269, endPoint x: 332, endPoint y: 258, distance: 12.8
click at [328, 266] on div "Restaurant name or ID Restaurant name or ID" at bounding box center [289, 246] width 183 height 61
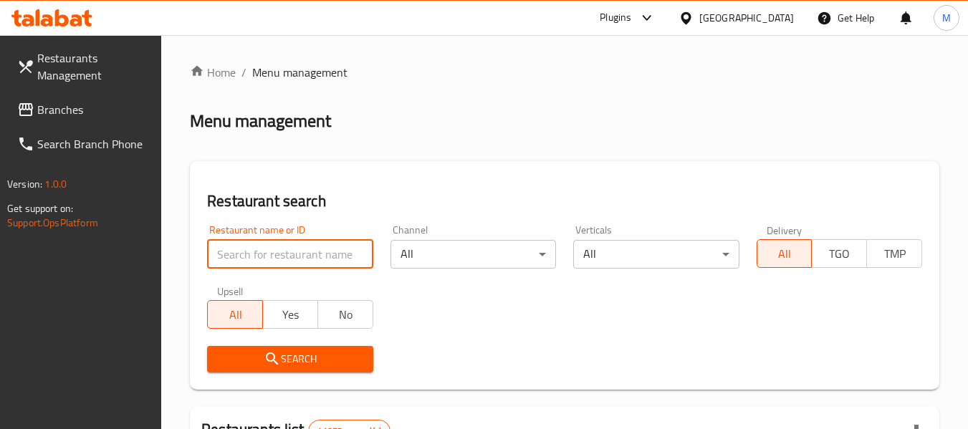
click at [333, 258] on input "search" at bounding box center [289, 254] width 165 height 29
paste input "Vkusnyashka Russian Restaurant, Meydan"
drag, startPoint x: 313, startPoint y: 254, endPoint x: 437, endPoint y: 289, distance: 129.0
click at [437, 289] on div "Restaurant name or ID Vkusnyashka Russian Restaurant, Meydan Restaurant name or…" at bounding box center [564, 298] width 732 height 165
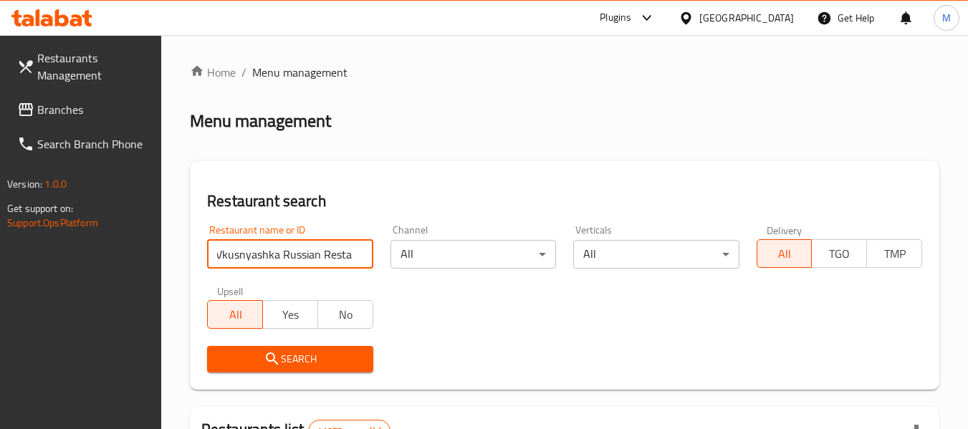
scroll to position [0, 0]
type input "Vkusnyashka Russian Res"
click button "Search" at bounding box center [289, 359] width 165 height 27
click at [307, 353] on span "Search" at bounding box center [289, 359] width 143 height 18
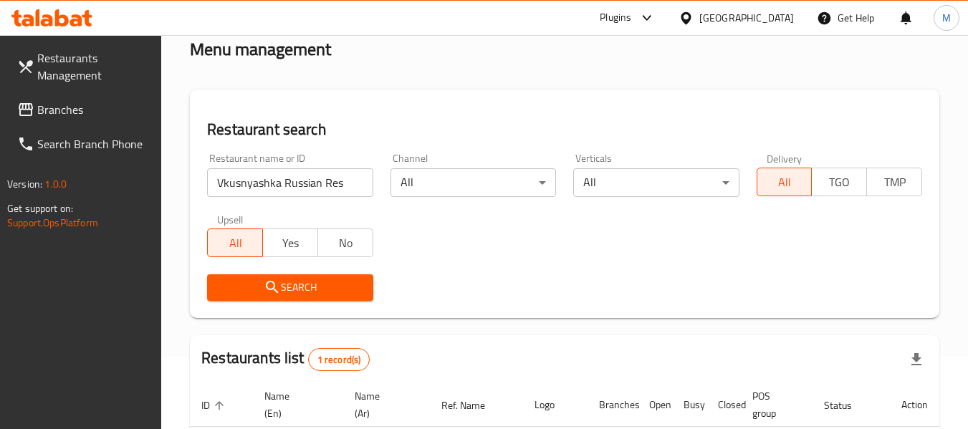
scroll to position [246, 0]
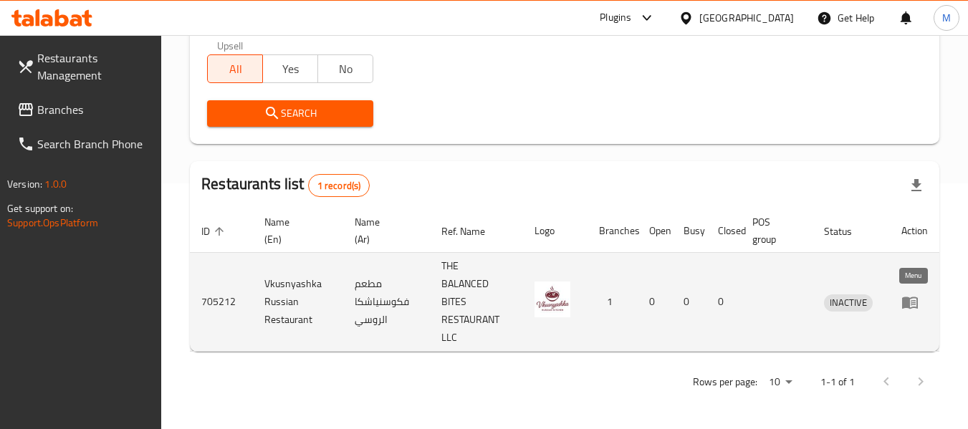
click at [919, 310] on link "enhanced table" at bounding box center [914, 302] width 27 height 17
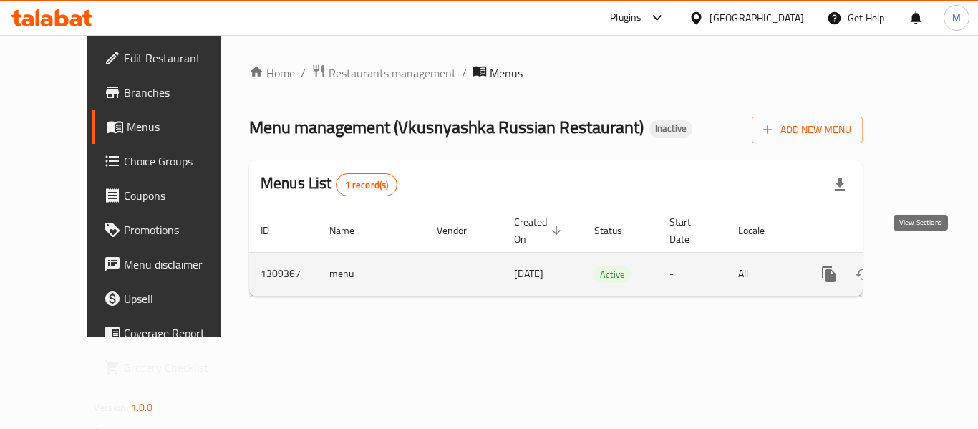
click at [924, 266] on icon "enhanced table" at bounding box center [932, 274] width 17 height 17
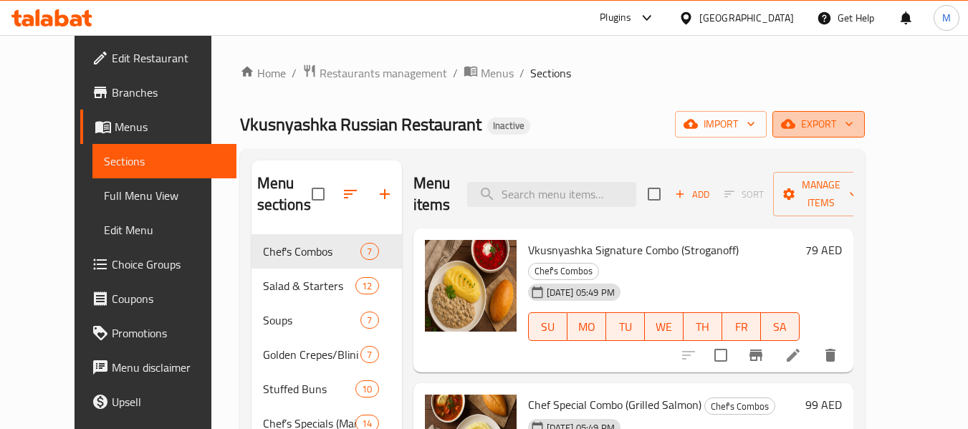
click at [853, 129] on span "export" at bounding box center [818, 124] width 69 height 18
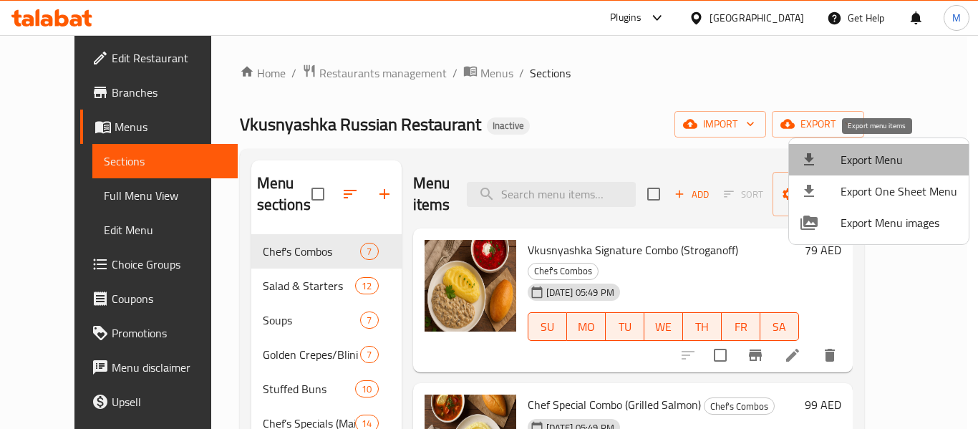
click at [887, 154] on span "Export Menu" at bounding box center [899, 159] width 117 height 17
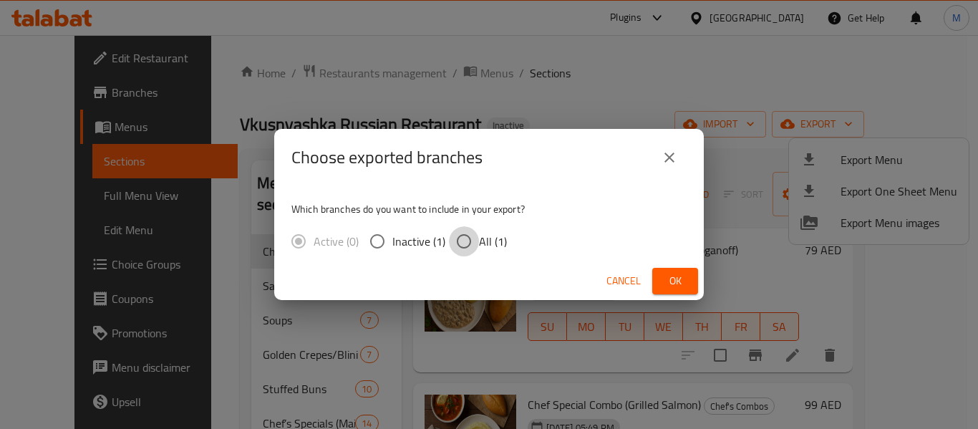
click at [476, 246] on input "All (1)" at bounding box center [464, 241] width 30 height 30
radio input "true"
click at [693, 289] on button "Ok" at bounding box center [676, 281] width 46 height 27
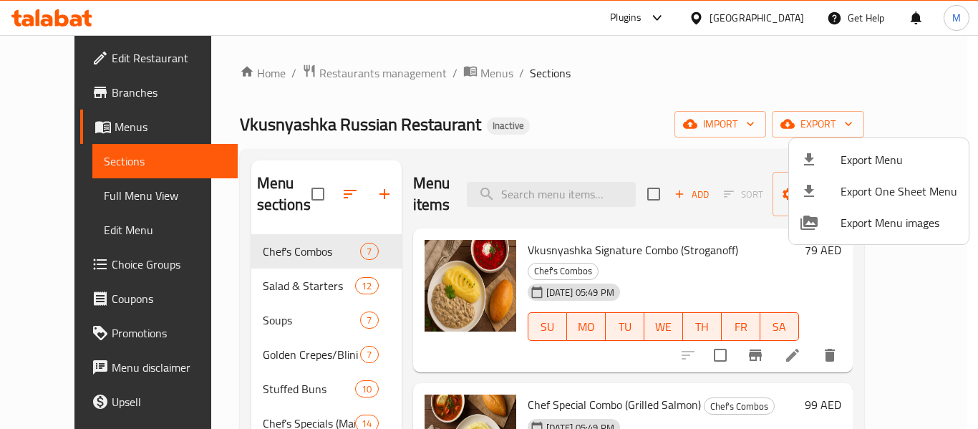
click at [537, 84] on div at bounding box center [489, 214] width 978 height 429
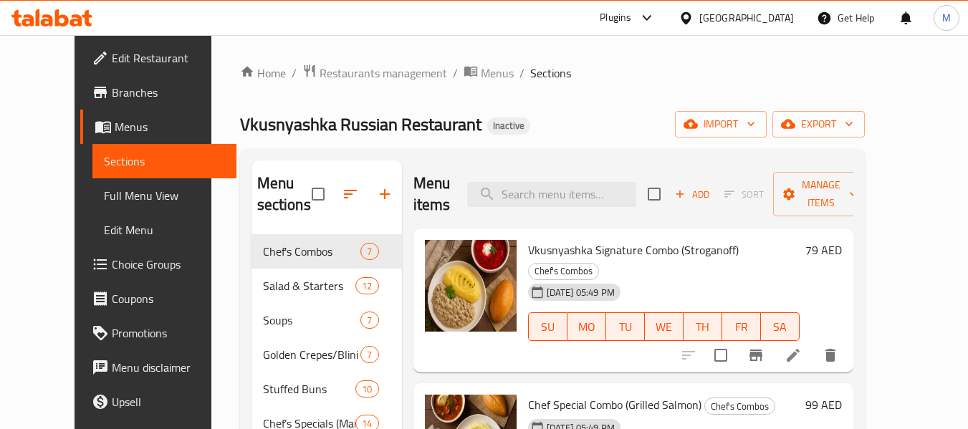
click at [112, 54] on span "Edit Restaurant" at bounding box center [168, 57] width 113 height 17
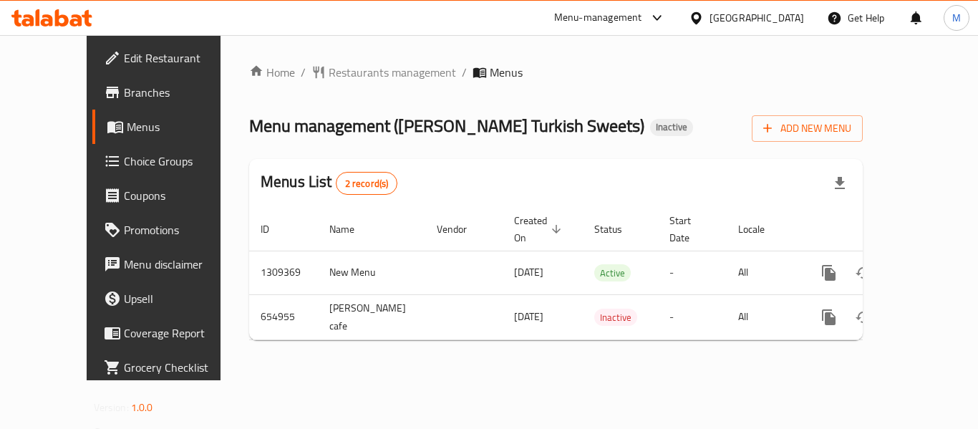
click at [739, 20] on div "[GEOGRAPHIC_DATA]" at bounding box center [757, 18] width 95 height 16
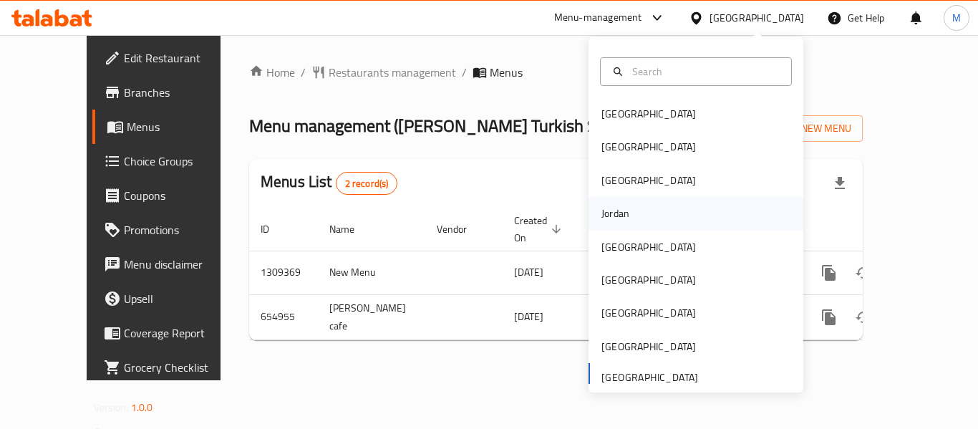
click at [635, 205] on div "Jordan" at bounding box center [696, 213] width 215 height 33
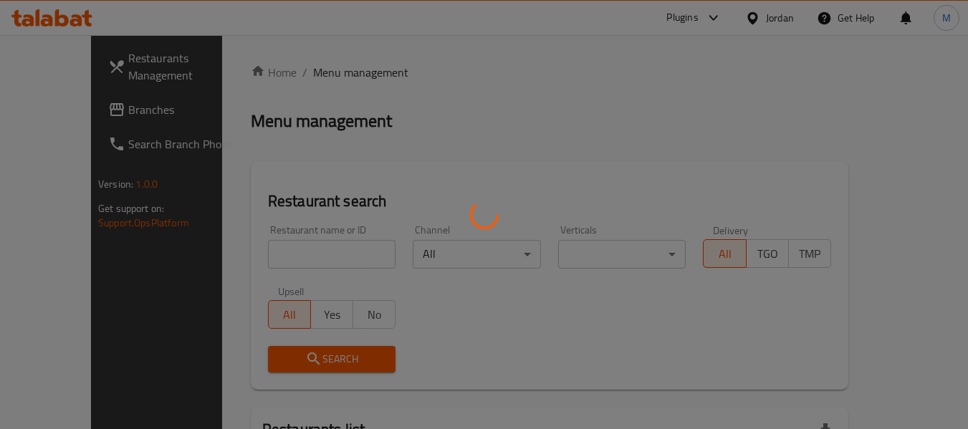
click at [324, 246] on div at bounding box center [484, 214] width 968 height 429
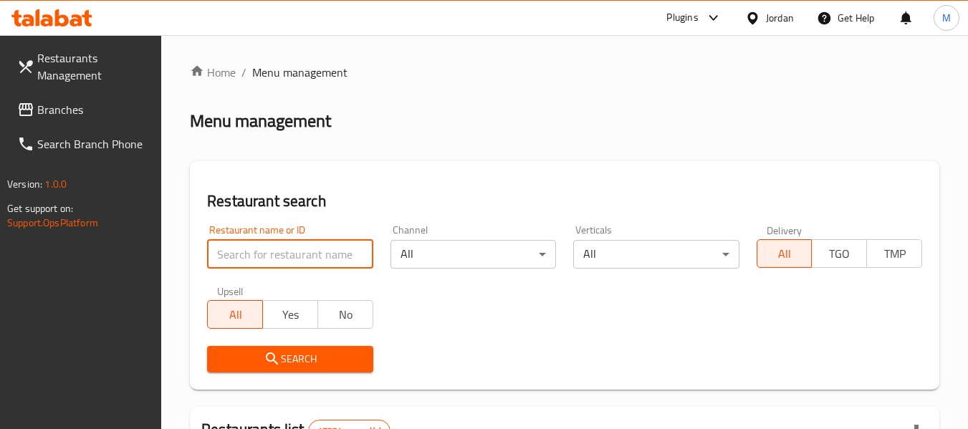
click at [324, 253] on input "search" at bounding box center [289, 254] width 165 height 29
paste input "Amman Central"
type input "Amman Central"
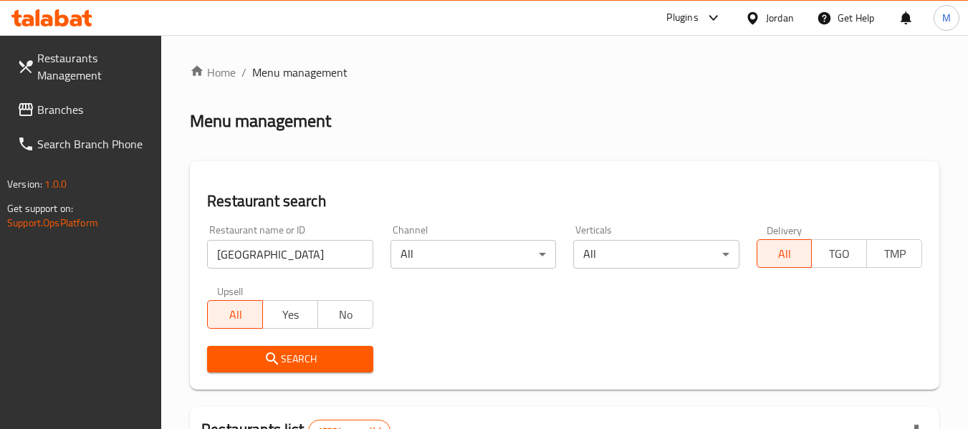
drag, startPoint x: 327, startPoint y: 352, endPoint x: 188, endPoint y: 239, distance: 179.8
click at [327, 353] on span "Search" at bounding box center [289, 359] width 143 height 18
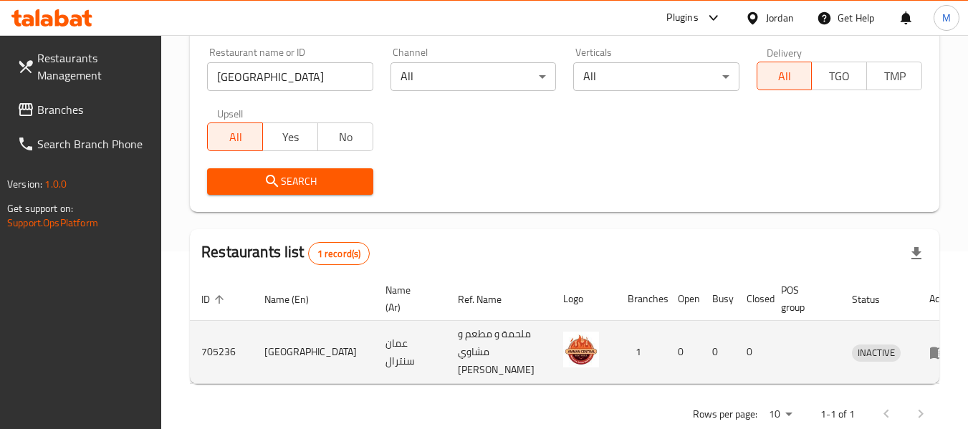
scroll to position [210, 0]
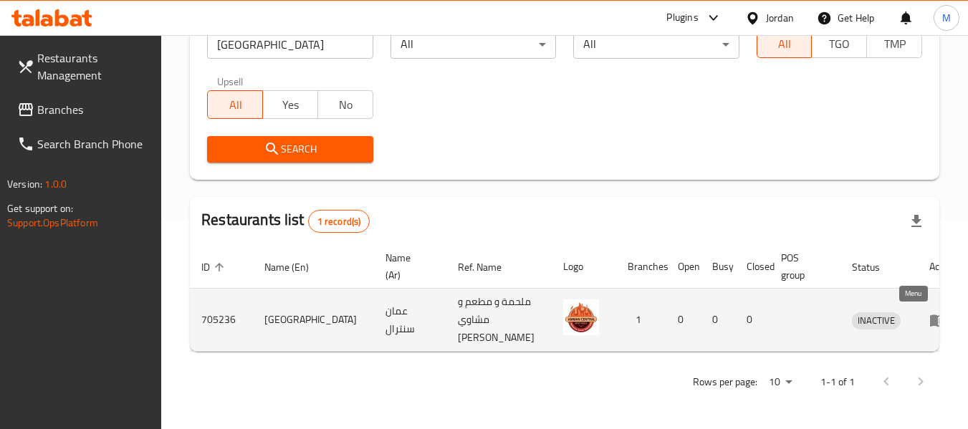
click at [929, 317] on icon "enhanced table" at bounding box center [937, 320] width 17 height 17
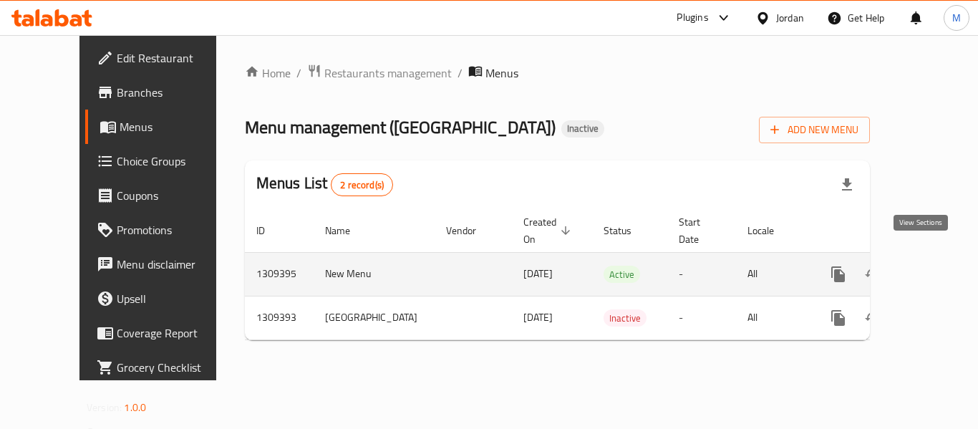
click at [933, 266] on icon "enhanced table" at bounding box center [941, 274] width 17 height 17
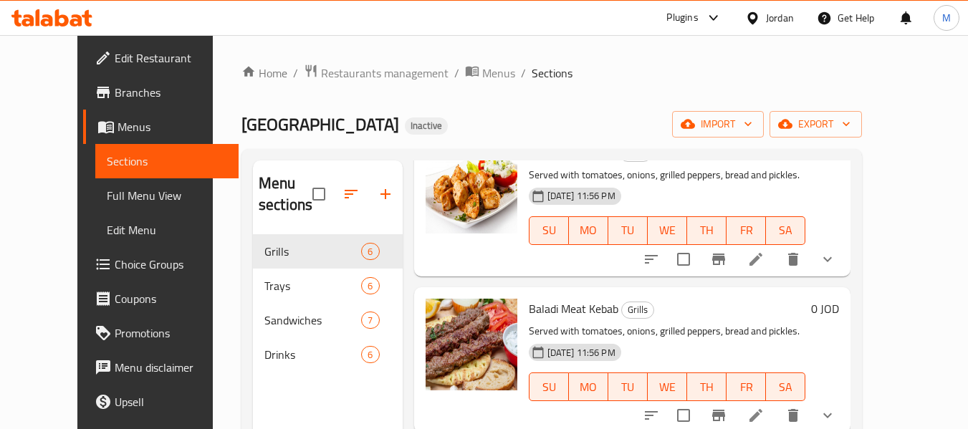
scroll to position [201, 0]
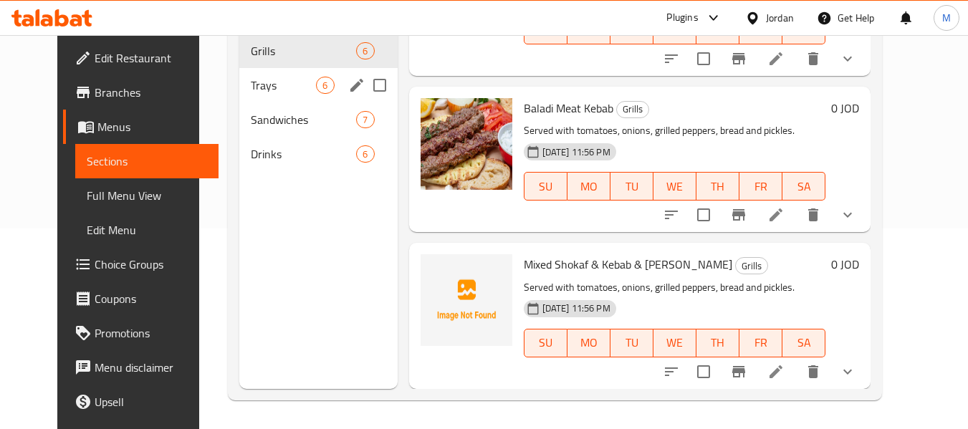
drag, startPoint x: 260, startPoint y: 91, endPoint x: 269, endPoint y: 95, distance: 9.6
click at [260, 90] on span "Trays" at bounding box center [283, 85] width 65 height 17
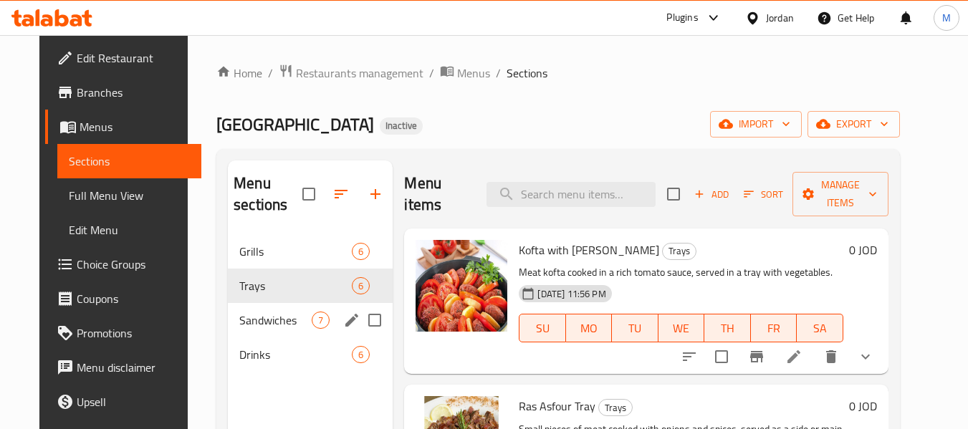
click at [284, 304] on div "Sandwiches 7" at bounding box center [310, 320] width 165 height 34
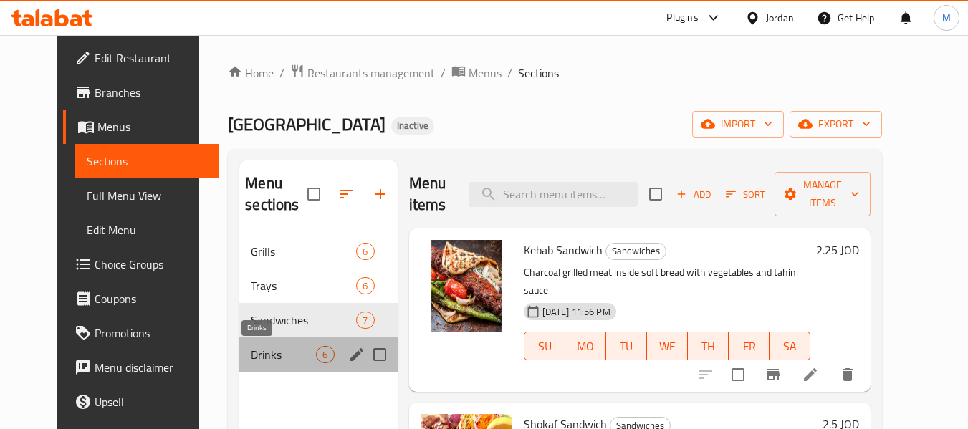
click at [282, 354] on span "Drinks" at bounding box center [283, 354] width 65 height 17
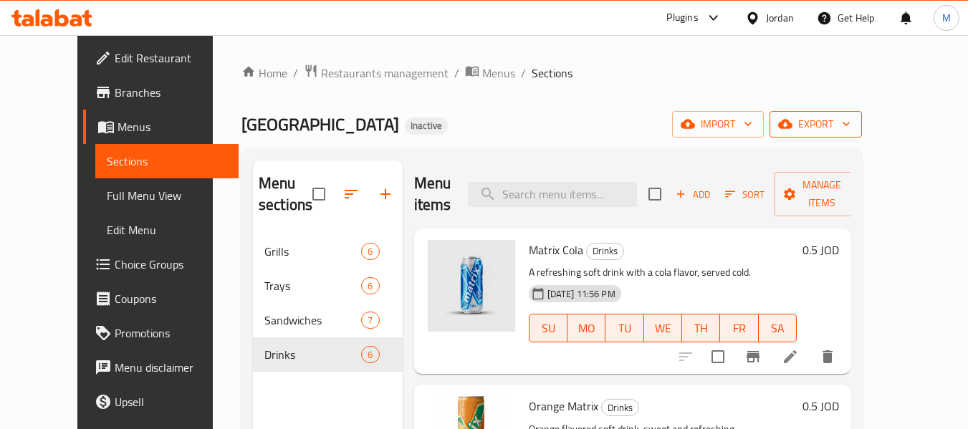
click at [850, 130] on span "export" at bounding box center [815, 124] width 69 height 18
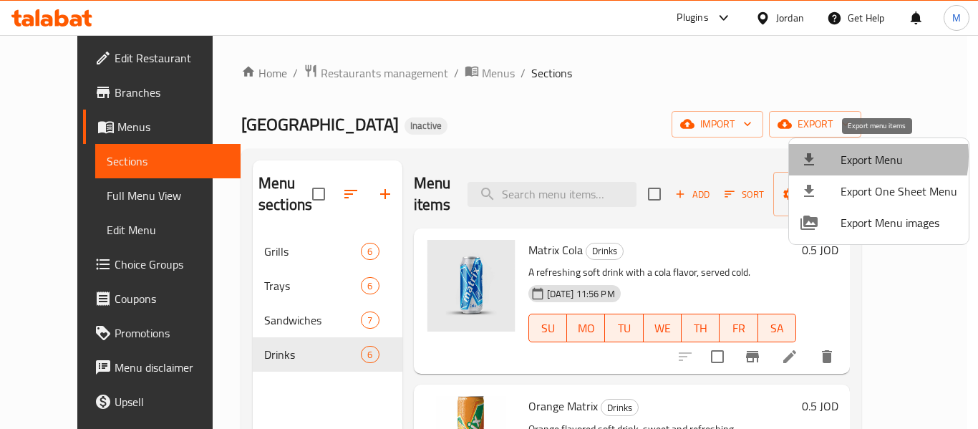
click at [855, 156] on span "Export Menu" at bounding box center [899, 159] width 117 height 17
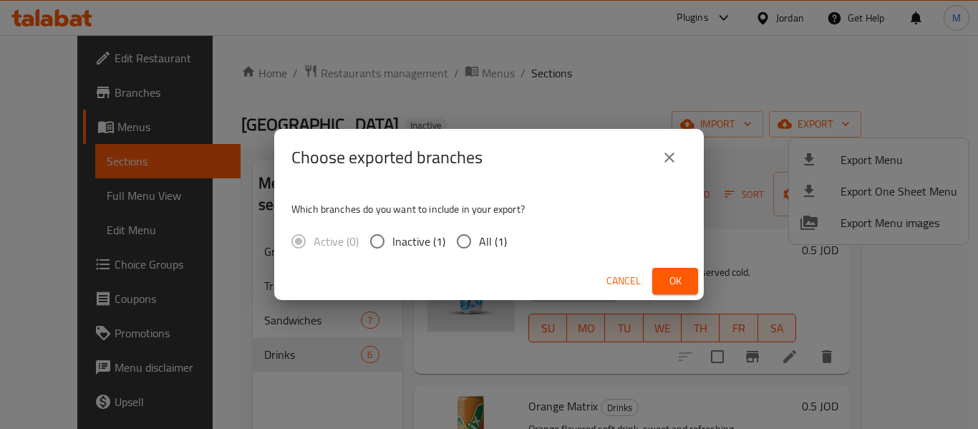
click at [479, 247] on span "All (1)" at bounding box center [493, 241] width 28 height 17
click at [479, 247] on input "All (1)" at bounding box center [464, 241] width 30 height 30
radio input "true"
click at [663, 279] on button "Ok" at bounding box center [676, 281] width 46 height 27
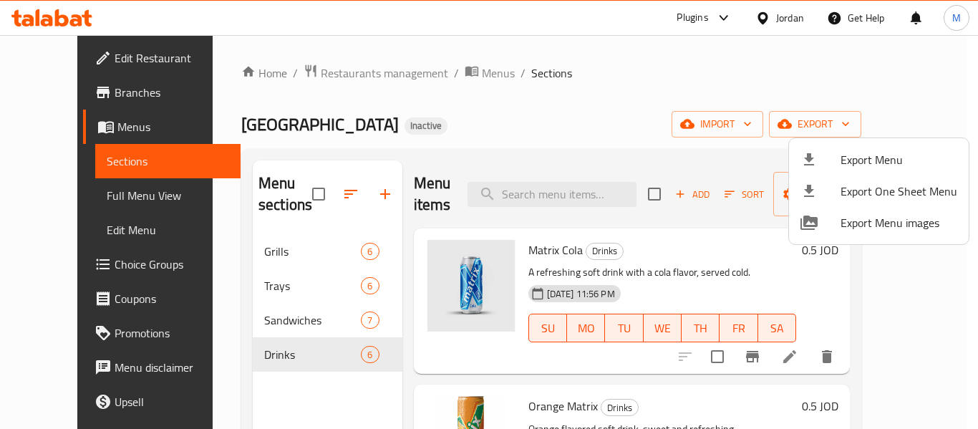
click at [535, 145] on div at bounding box center [489, 214] width 978 height 429
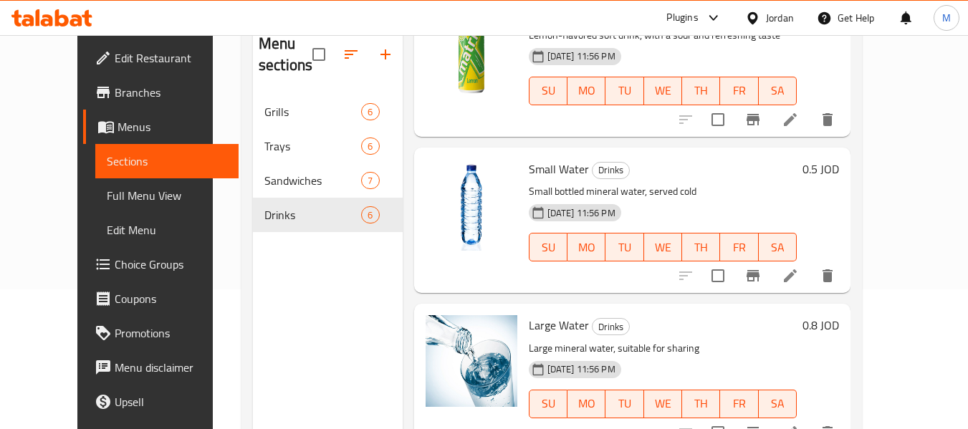
scroll to position [201, 0]
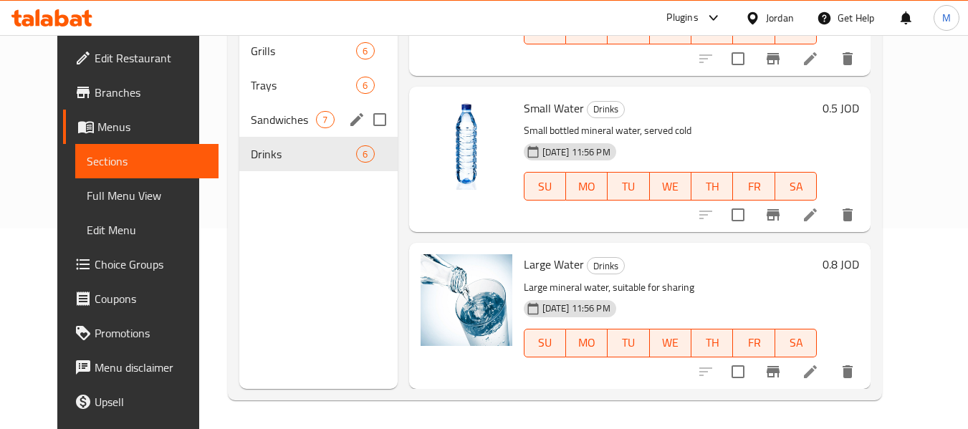
click at [274, 133] on div "Sandwiches 7" at bounding box center [318, 119] width 158 height 34
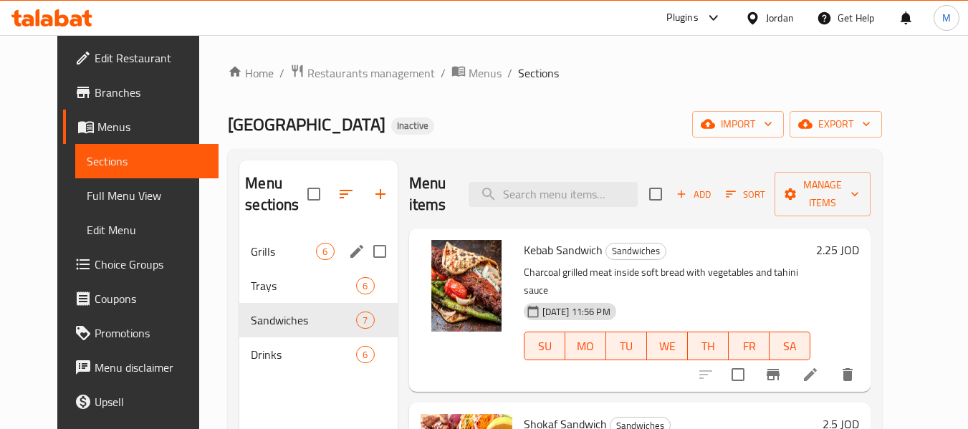
click at [274, 266] on div "Grills 6" at bounding box center [318, 251] width 158 height 34
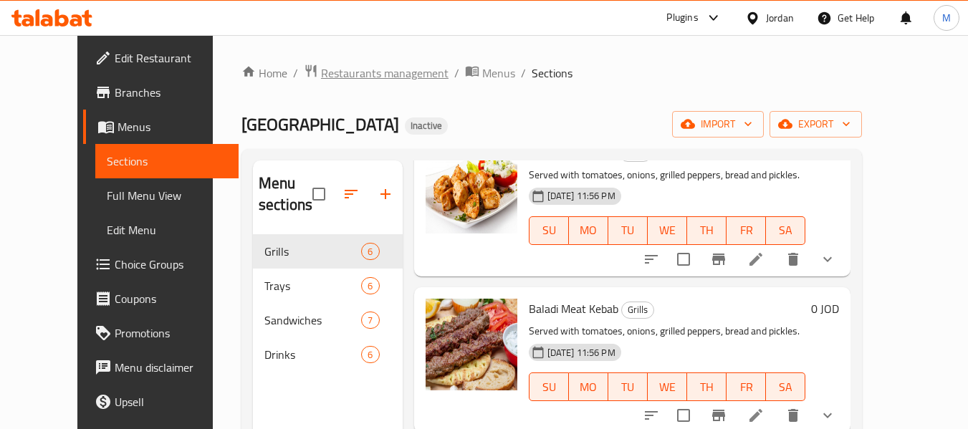
click at [328, 75] on span "Restaurants management" at bounding box center [385, 72] width 128 height 17
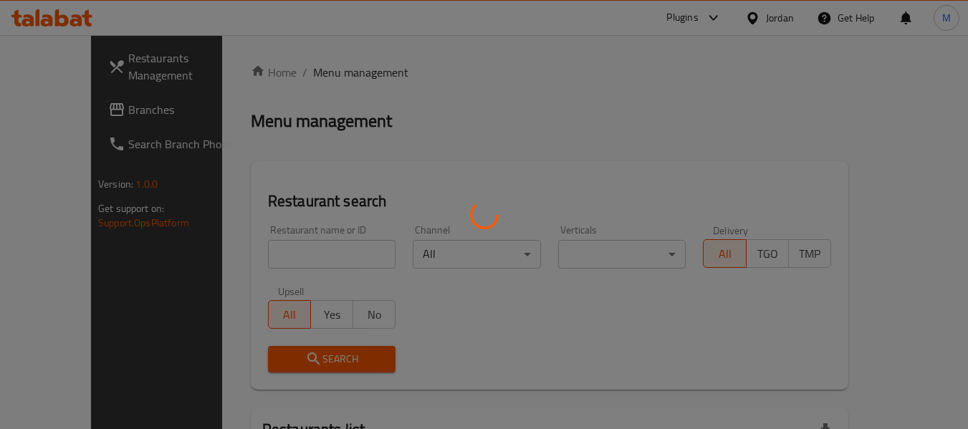
click at [303, 255] on div at bounding box center [484, 214] width 968 height 429
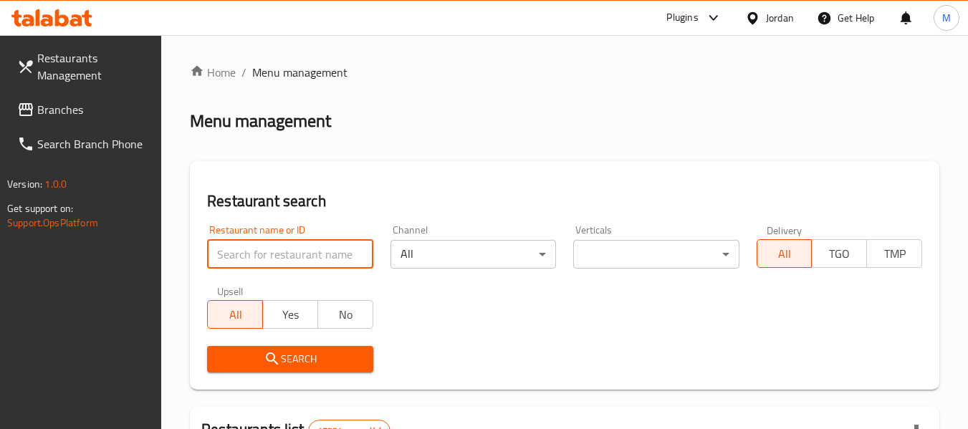
click at [303, 255] on input "search" at bounding box center [289, 254] width 165 height 29
paste input "Tatli Sarayi Turkish Sweets"
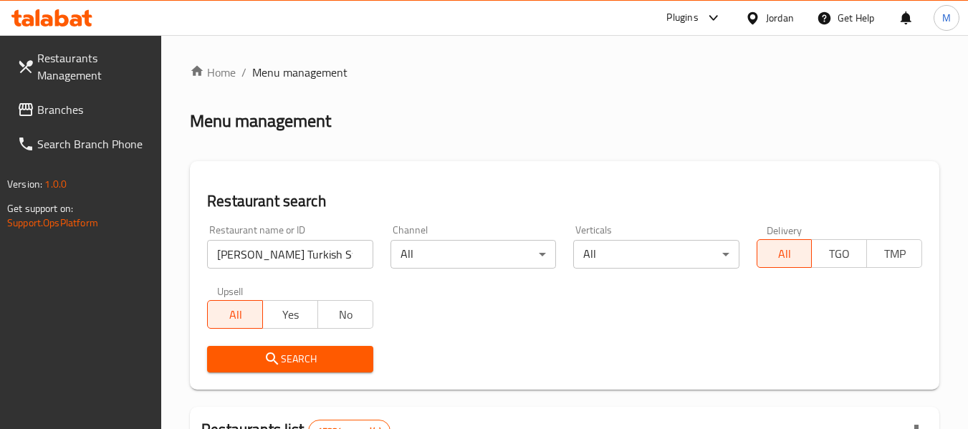
click at [287, 357] on span "Search" at bounding box center [289, 359] width 143 height 18
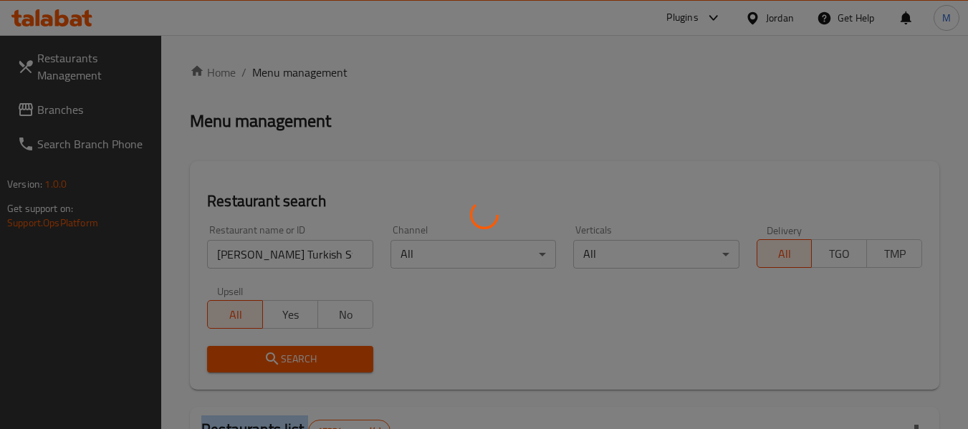
click at [287, 357] on div at bounding box center [484, 214] width 968 height 429
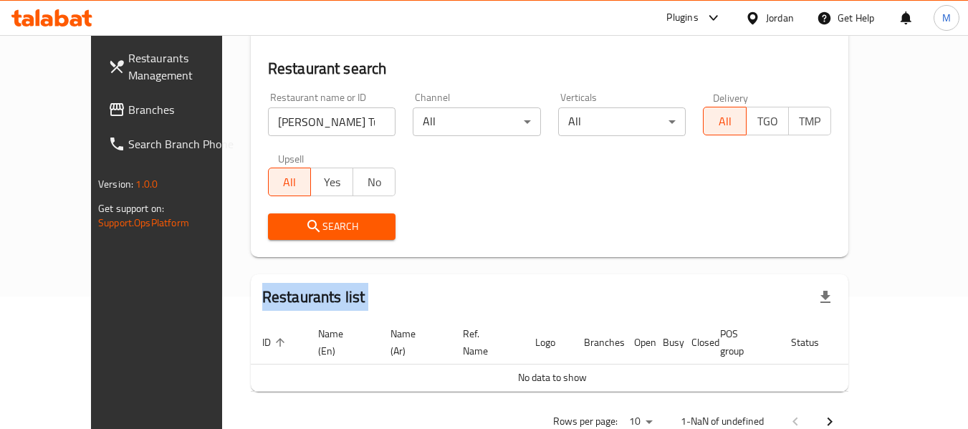
scroll to position [156, 0]
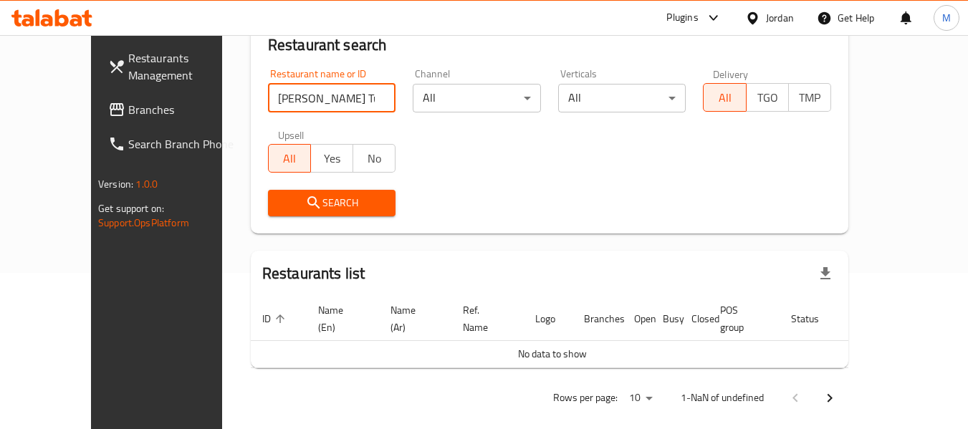
drag, startPoint x: 321, startPoint y: 104, endPoint x: 395, endPoint y: 130, distance: 78.2
click at [390, 128] on div "Restaurant name or ID Tatli Sarayi Turkish Sweets Restaurant name or ID Channel…" at bounding box center [549, 142] width 580 height 165
type input "Tatli Sarayi Turkish Sw"
click button "Search" at bounding box center [332, 203] width 128 height 27
drag, startPoint x: 331, startPoint y: 101, endPoint x: 327, endPoint y: 89, distance: 12.9
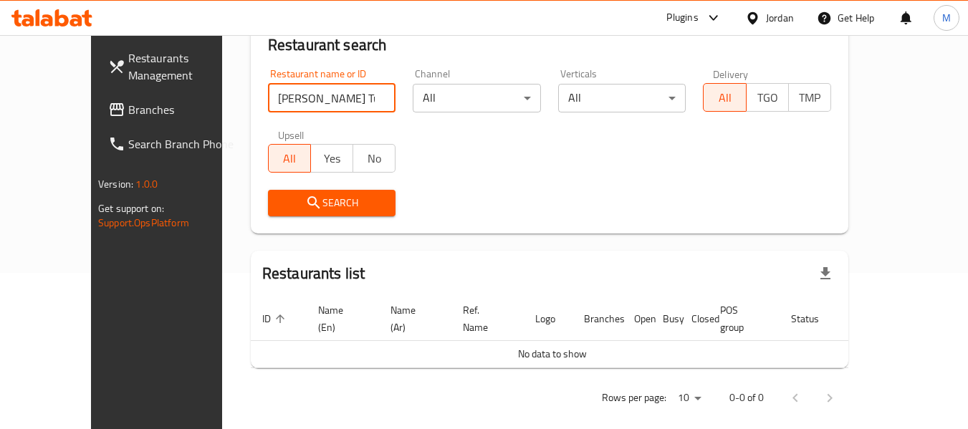
click at [299, 94] on input "Tatli Sarayi Turkish Sw" at bounding box center [332, 98] width 128 height 29
click at [767, 23] on div "Jordan" at bounding box center [769, 18] width 72 height 34
click at [767, 20] on div "Jordan" at bounding box center [780, 18] width 28 height 16
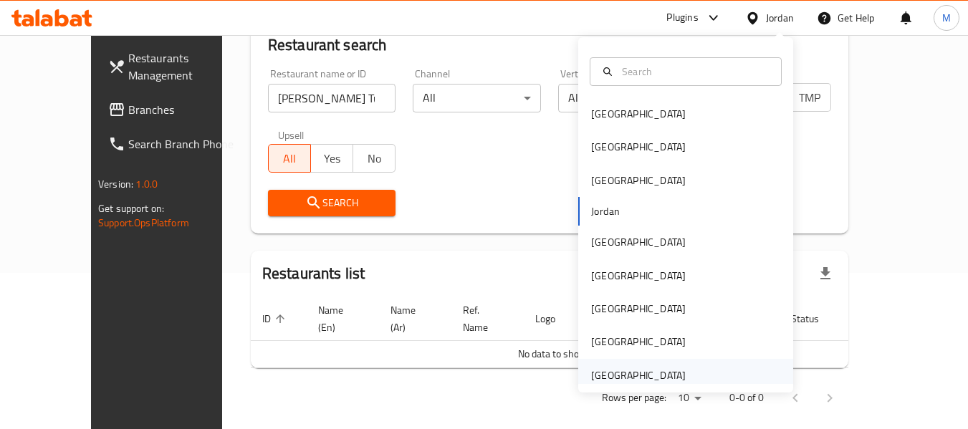
click at [642, 372] on div "[GEOGRAPHIC_DATA]" at bounding box center [638, 375] width 95 height 16
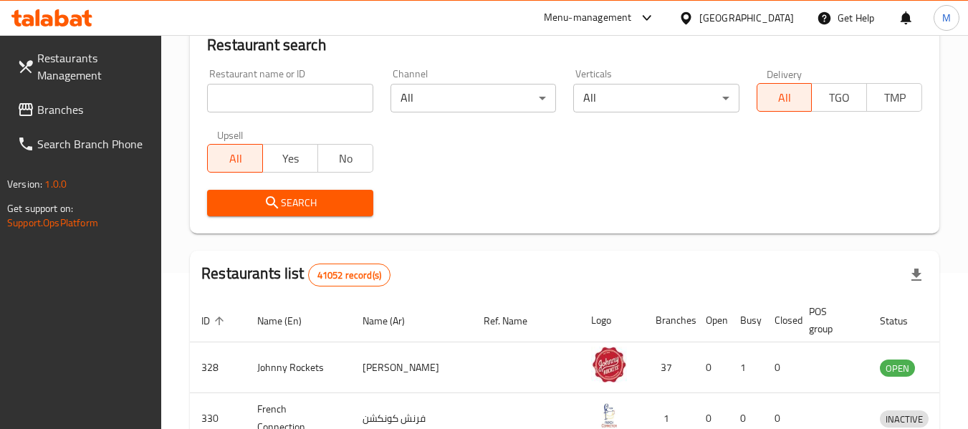
click at [297, 101] on input "search" at bounding box center [289, 98] width 165 height 29
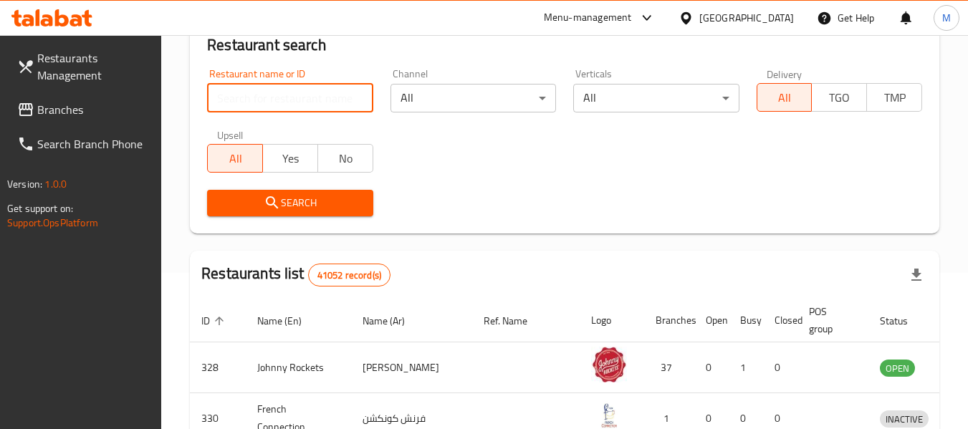
paste input "Tatli Sarayi Turkish Sweets"
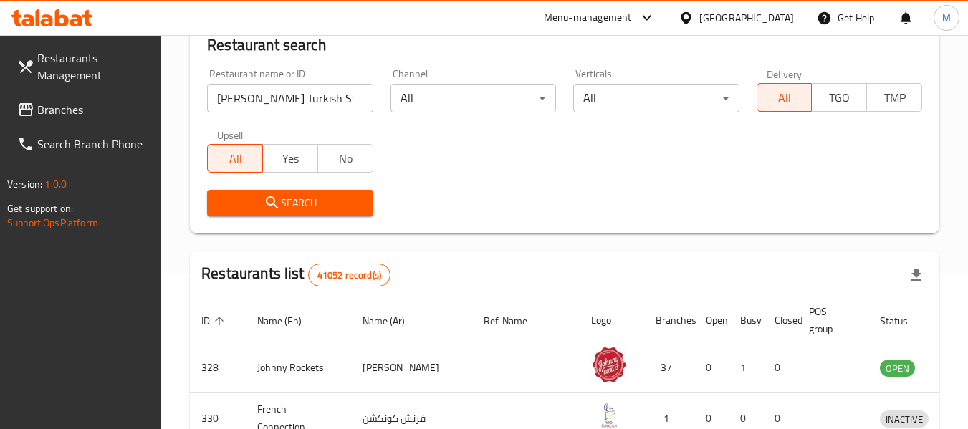
click at [270, 206] on icon "submit" at bounding box center [272, 202] width 12 height 12
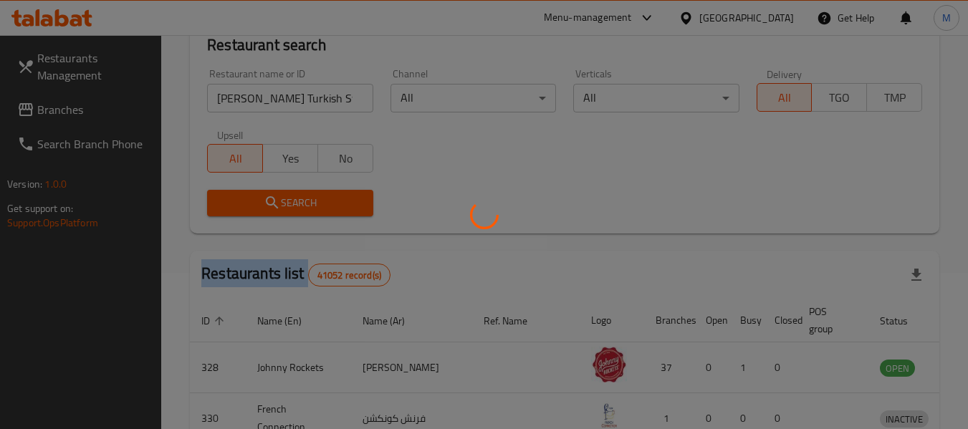
click at [270, 206] on div at bounding box center [484, 214] width 968 height 429
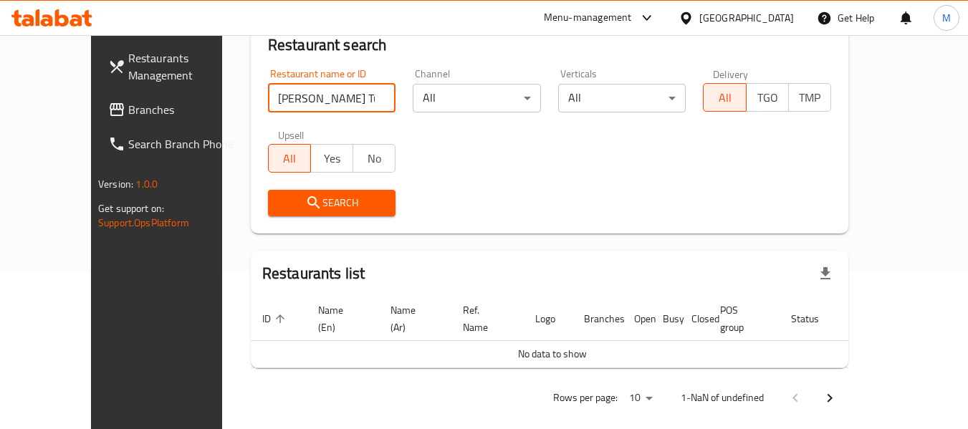
drag, startPoint x: 352, startPoint y: 116, endPoint x: 395, endPoint y: 132, distance: 45.1
click at [393, 131] on div "Restaurant name or ID Tatli Sarayi Turkish Sweets Restaurant name or ID Channel…" at bounding box center [549, 142] width 580 height 165
type input "Tatli Sarayi Turkish Sw"
click button "Search" at bounding box center [332, 203] width 128 height 27
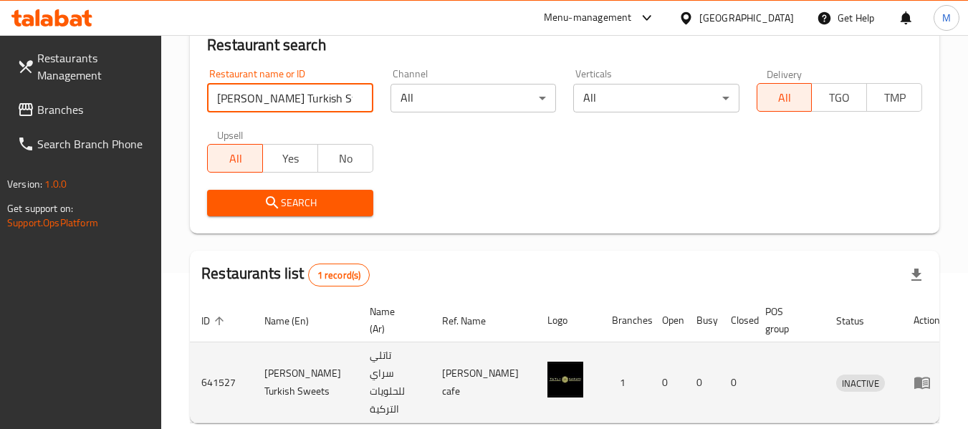
click at [923, 380] on icon "enhanced table" at bounding box center [925, 383] width 5 height 6
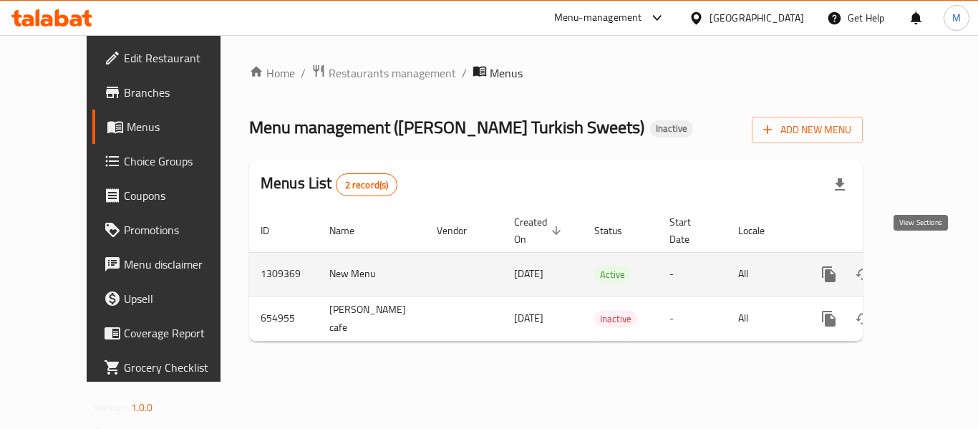
click at [930, 257] on link "enhanced table" at bounding box center [932, 274] width 34 height 34
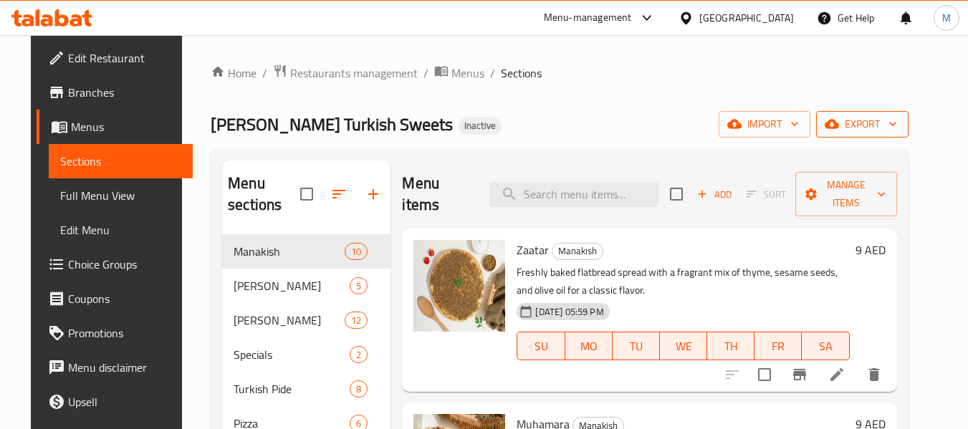
click at [897, 122] on span "export" at bounding box center [861, 124] width 69 height 18
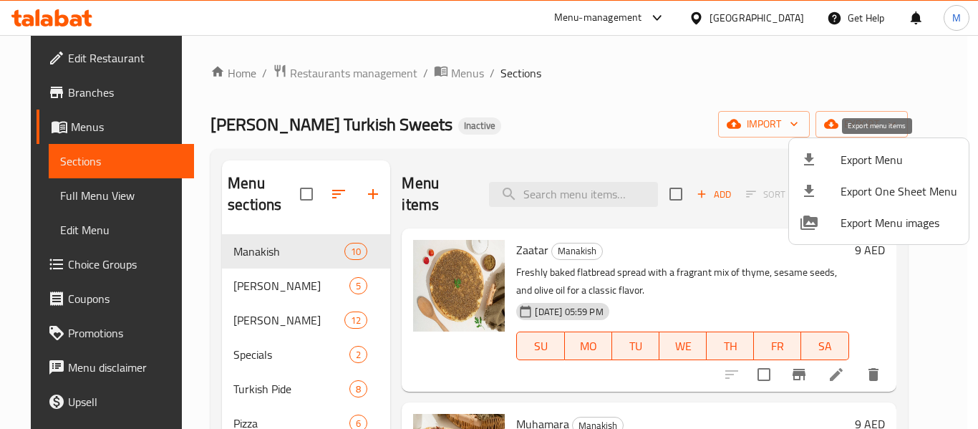
click at [880, 156] on span "Export Menu" at bounding box center [899, 159] width 117 height 17
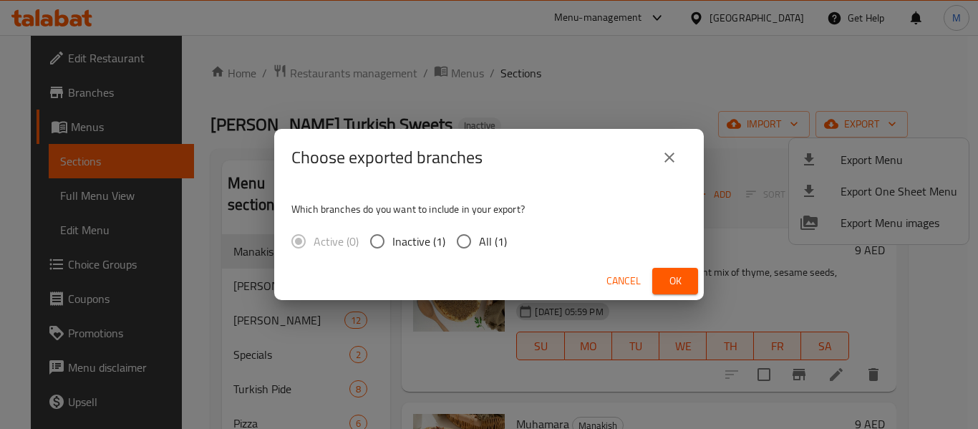
click at [479, 241] on span "All (1)" at bounding box center [493, 241] width 28 height 17
click at [479, 241] on input "All (1)" at bounding box center [464, 241] width 30 height 30
radio input "true"
click at [671, 290] on button "Ok" at bounding box center [676, 281] width 46 height 27
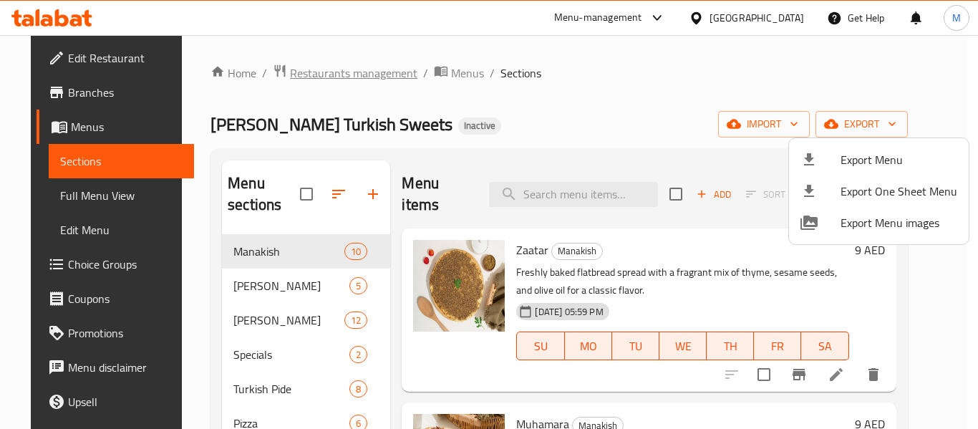
click at [337, 80] on div at bounding box center [489, 214] width 978 height 429
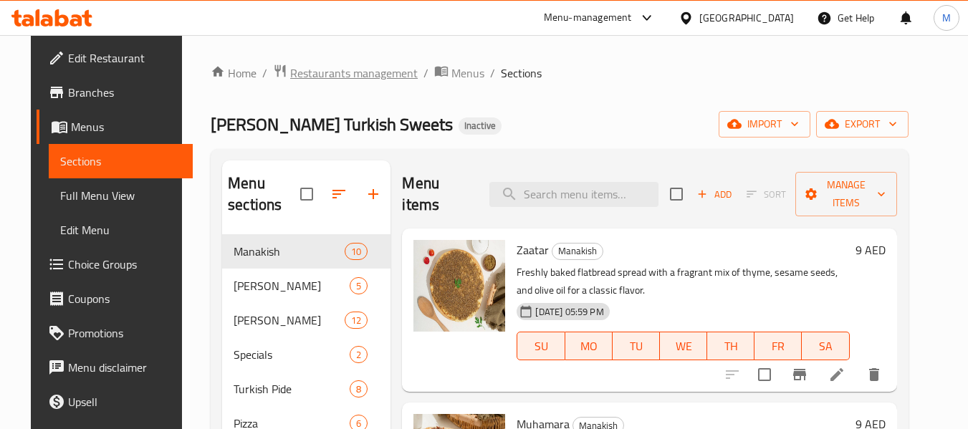
click at [337, 71] on span "Restaurants management" at bounding box center [354, 72] width 128 height 17
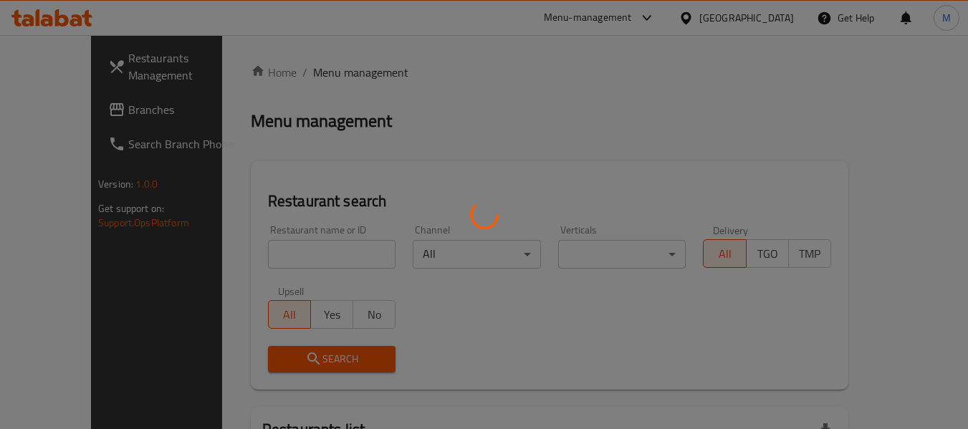
click at [294, 256] on div at bounding box center [484, 214] width 968 height 429
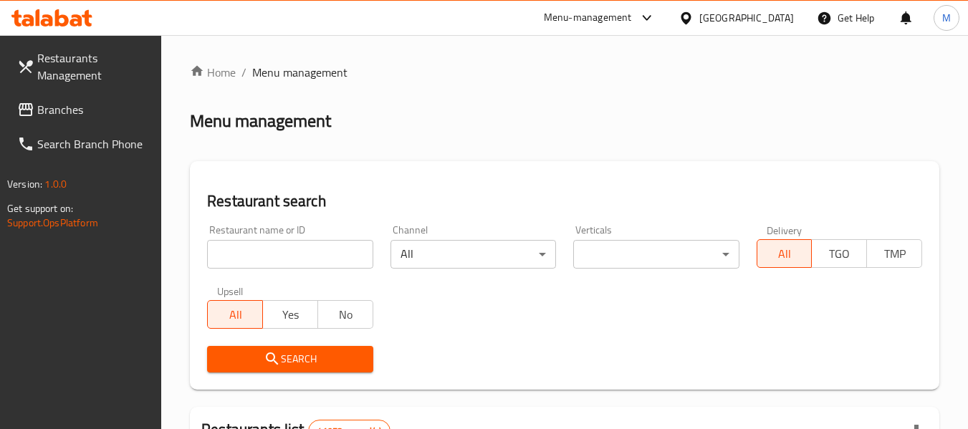
click at [294, 256] on input "search" at bounding box center [289, 254] width 165 height 29
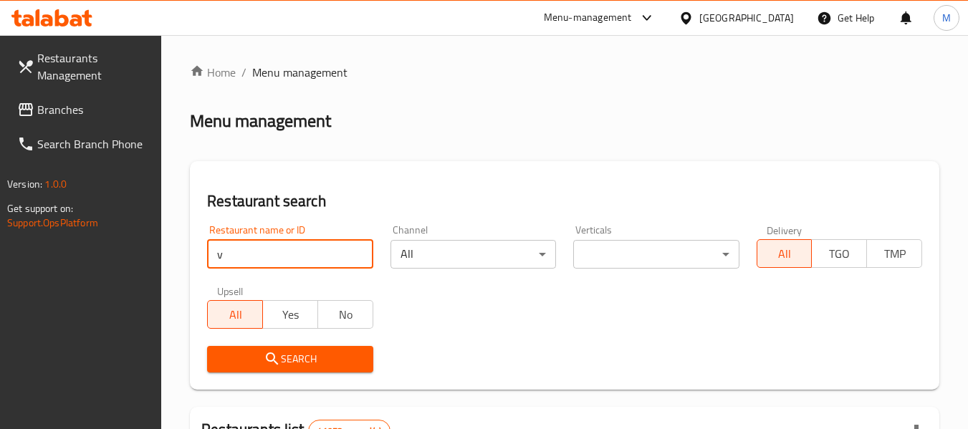
click at [279, 266] on input "v" at bounding box center [289, 254] width 165 height 29
paste input "Teatopia Bliss"
type input "Teatopia Bliss"
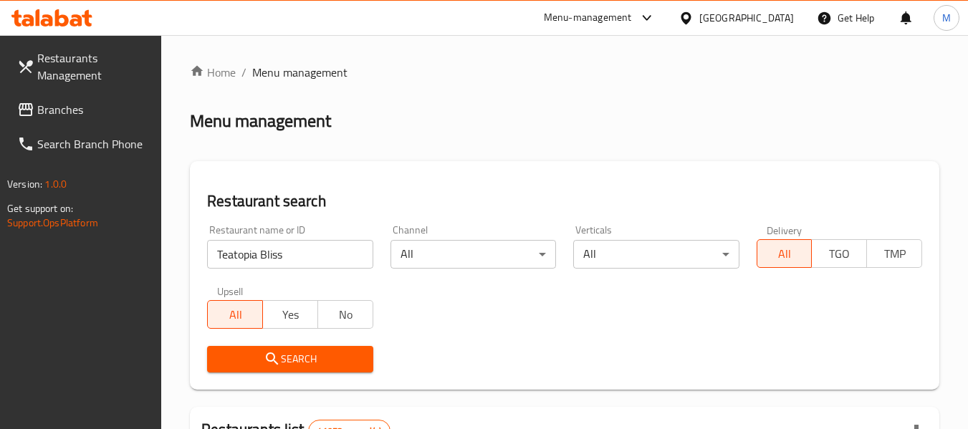
click at [306, 367] on span "Search" at bounding box center [289, 359] width 143 height 18
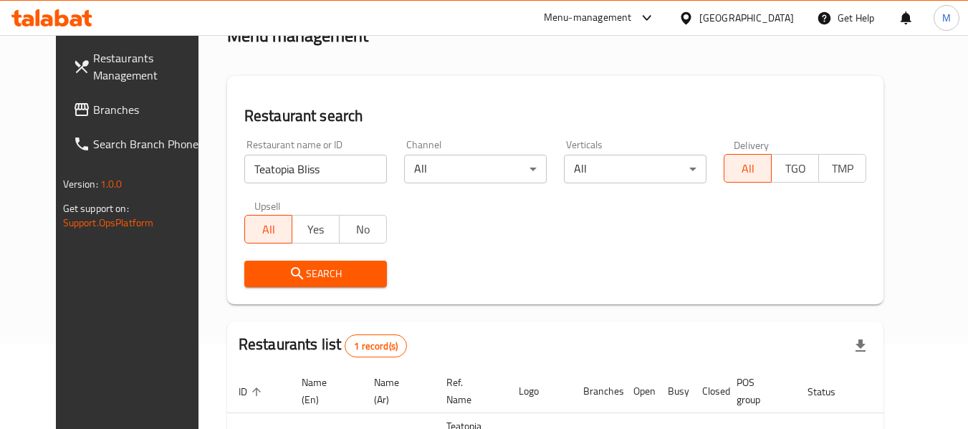
scroll to position [192, 0]
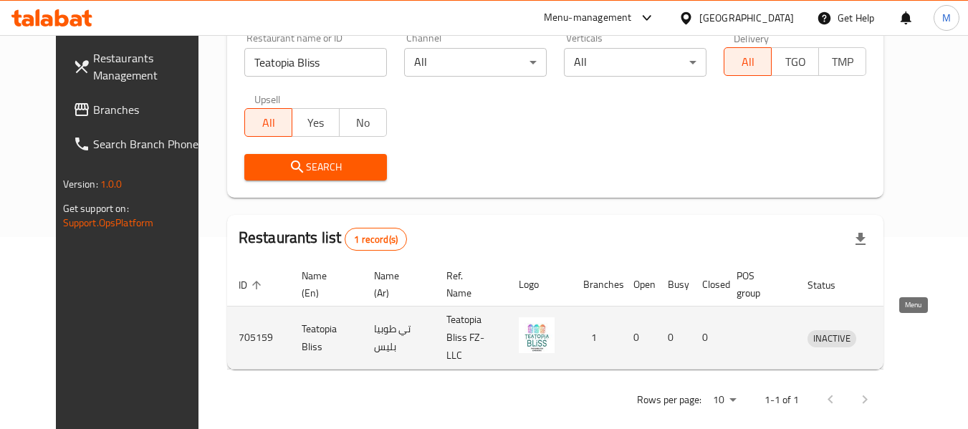
click at [899, 336] on icon "enhanced table" at bounding box center [896, 339] width 5 height 6
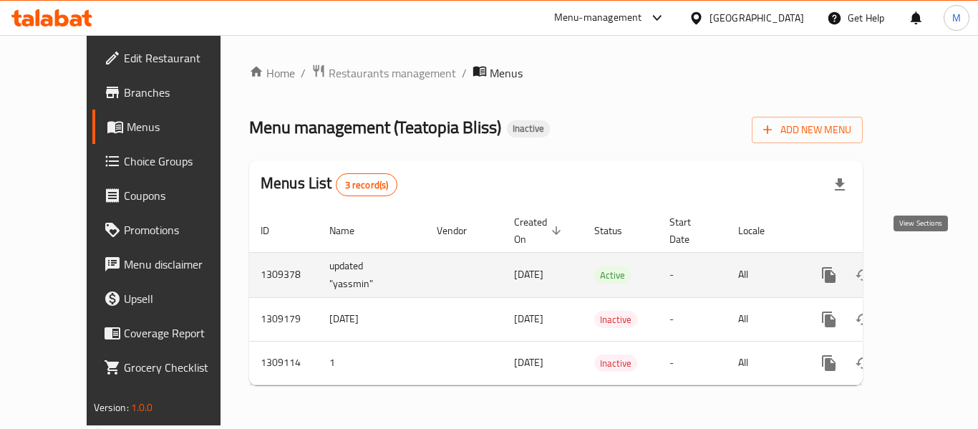
click at [925, 266] on icon "enhanced table" at bounding box center [932, 274] width 17 height 17
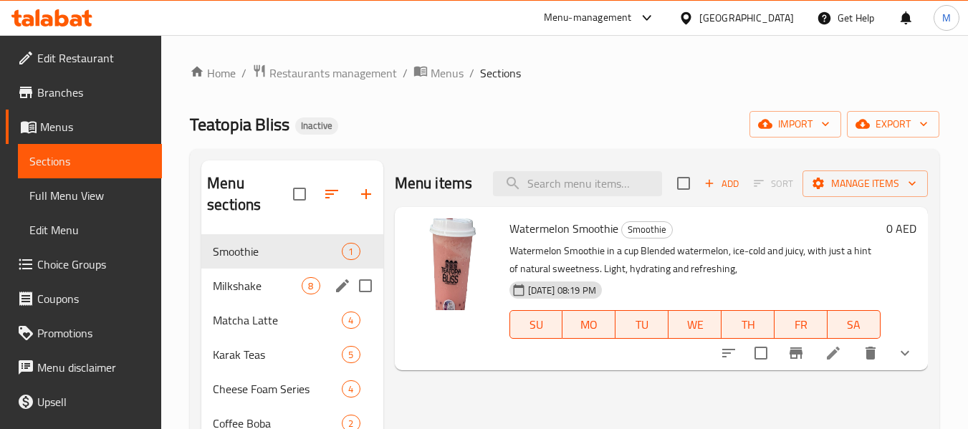
click at [256, 298] on div "Milkshake 8" at bounding box center [291, 286] width 181 height 34
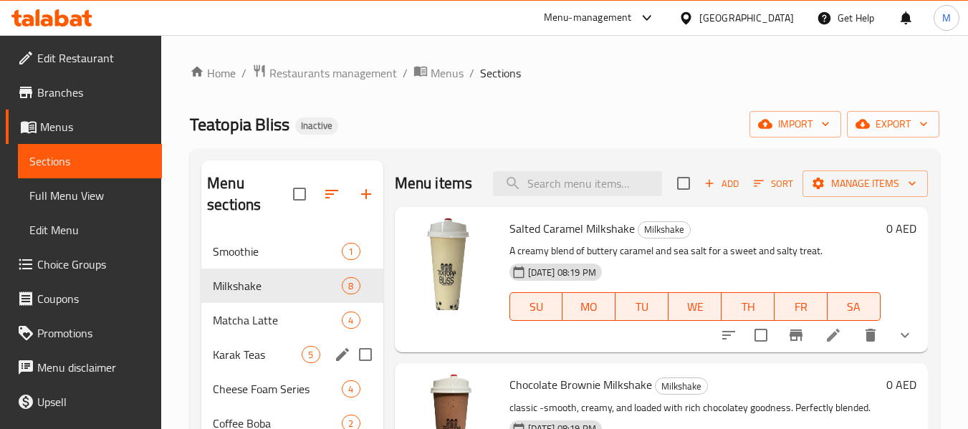
click at [261, 340] on div "Karak Teas 5" at bounding box center [291, 354] width 181 height 34
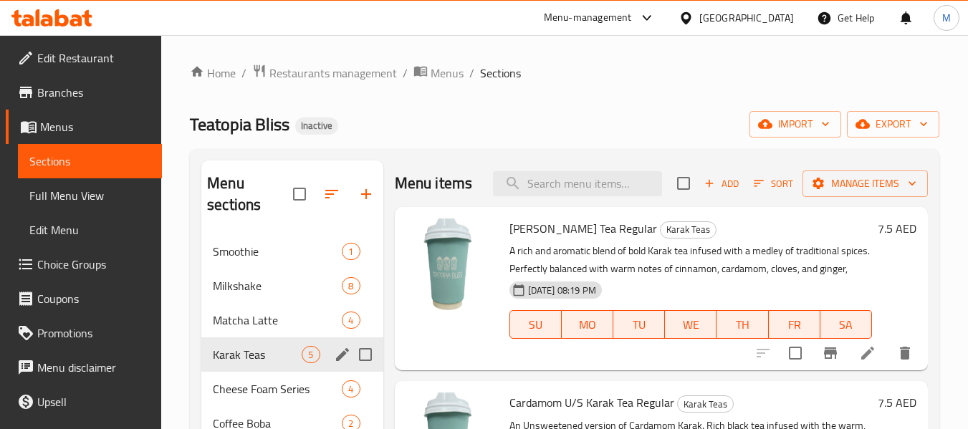
click at [267, 370] on div "Karak Teas 5" at bounding box center [291, 354] width 181 height 34
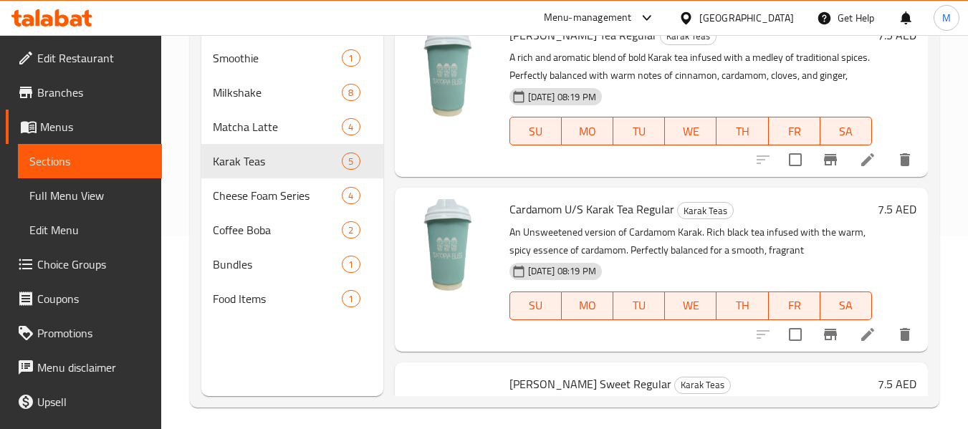
scroll to position [201, 0]
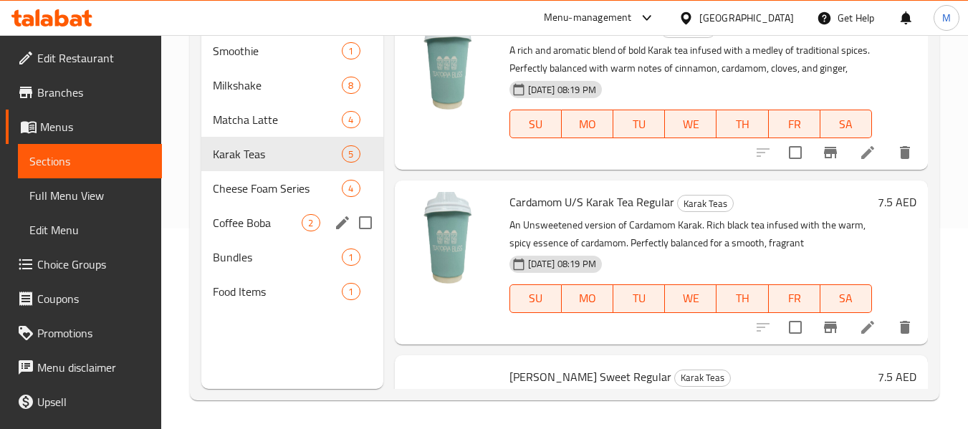
click at [271, 239] on div "Coffee Boba 2" at bounding box center [291, 223] width 181 height 34
